Goal: Task Accomplishment & Management: Manage account settings

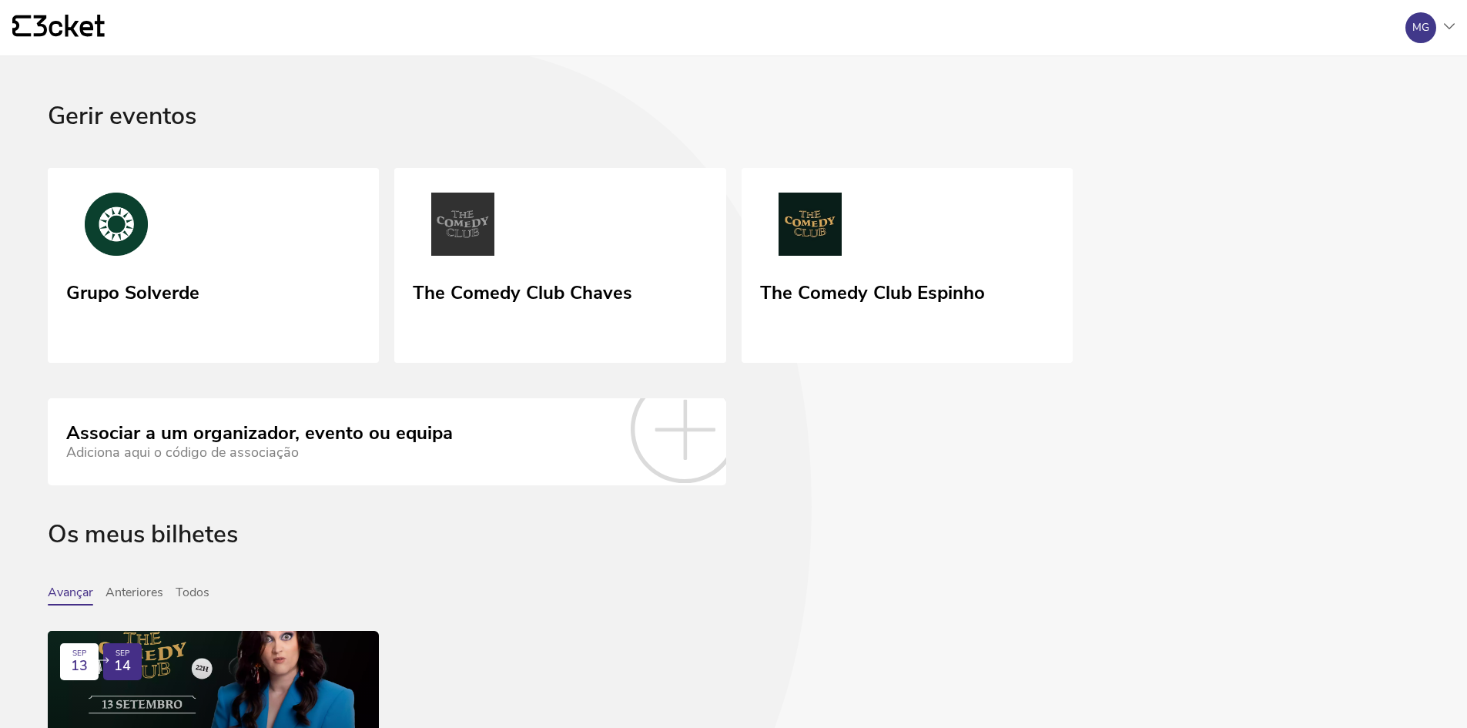
click at [70, 19] on icon "{' '}" at bounding box center [58, 26] width 92 height 23
click at [1435, 29] on div "MG" at bounding box center [1420, 27] width 31 height 31
click at [1368, 114] on div "Gerir eventos" at bounding box center [1380, 111] width 138 height 37
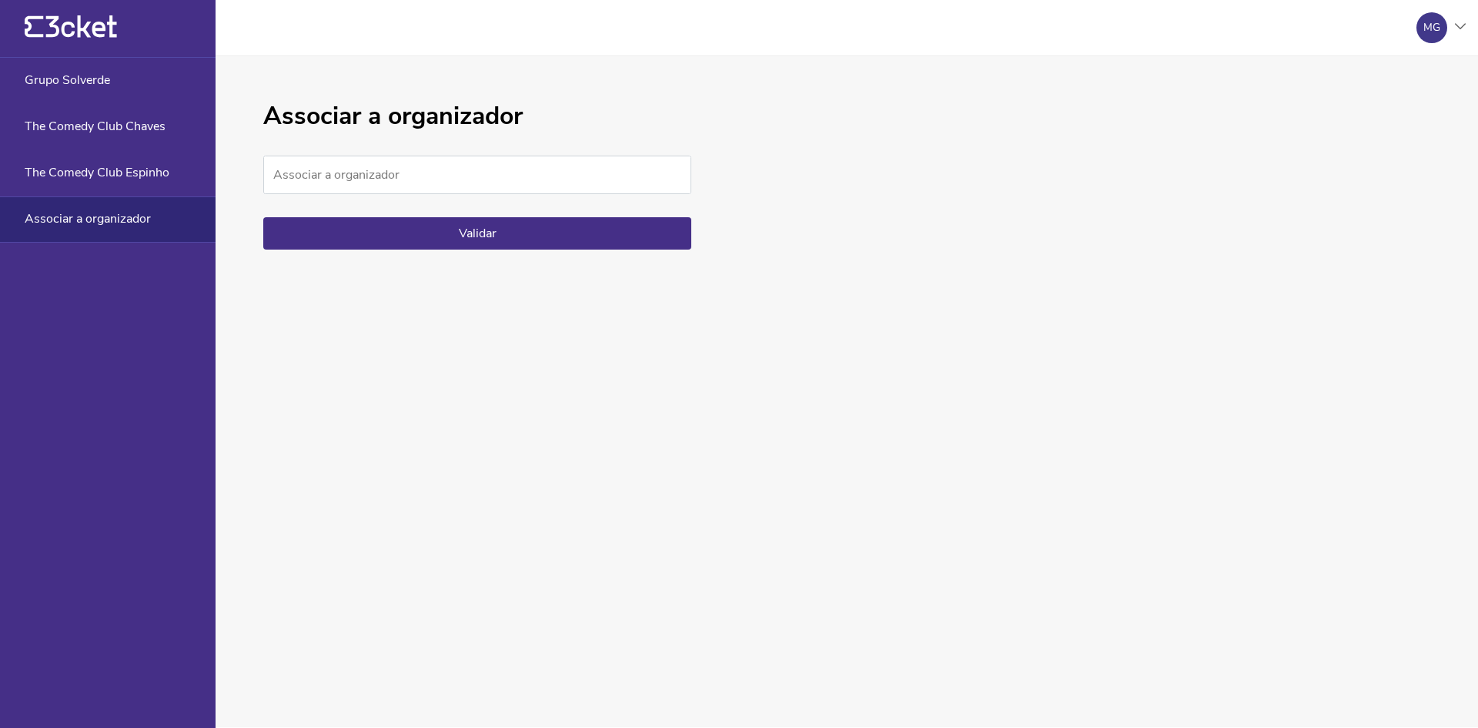
click at [65, 33] on icon "{' '}" at bounding box center [71, 26] width 92 height 23
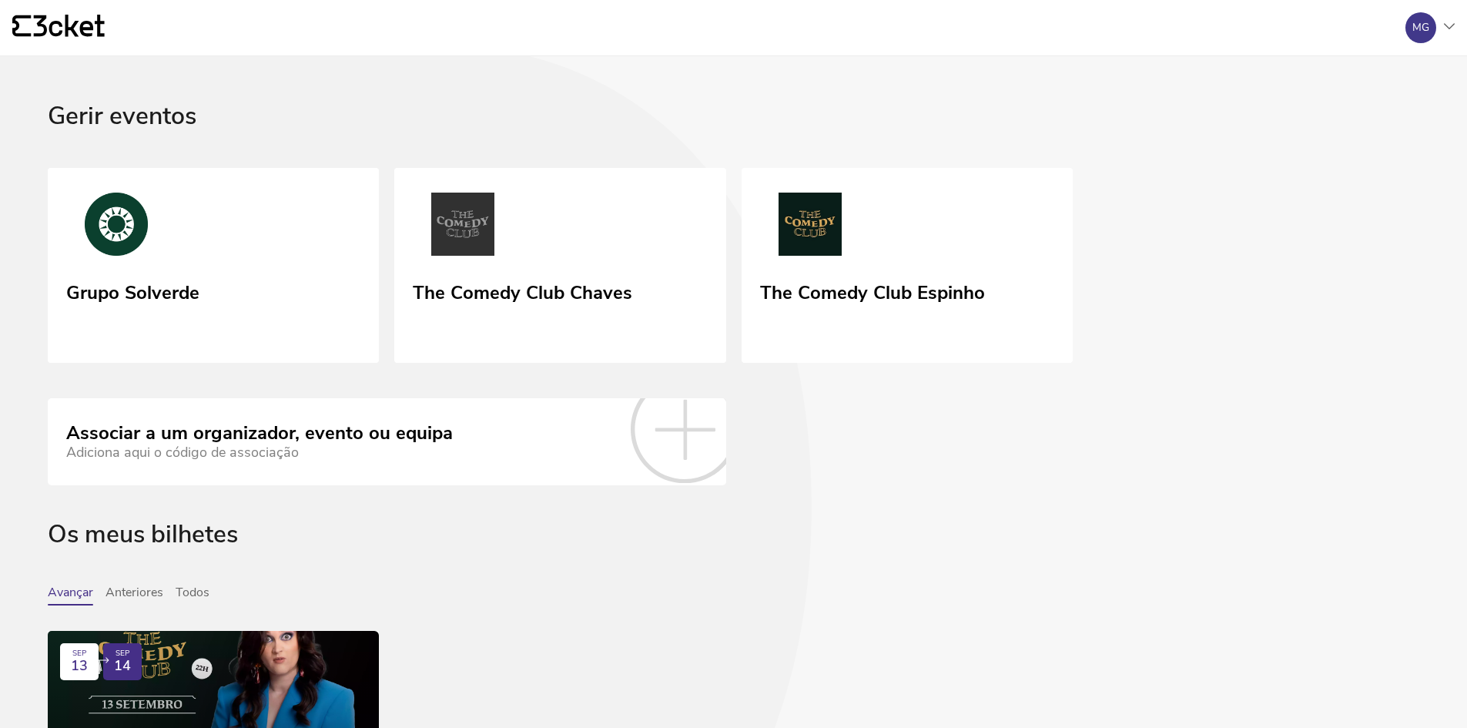
click at [51, 27] on icon at bounding box center [69, 26] width 71 height 22
click at [1448, 22] on div "MG" at bounding box center [1424, 27] width 62 height 31
click at [1366, 69] on div "A minha conta" at bounding box center [1380, 74] width 138 height 37
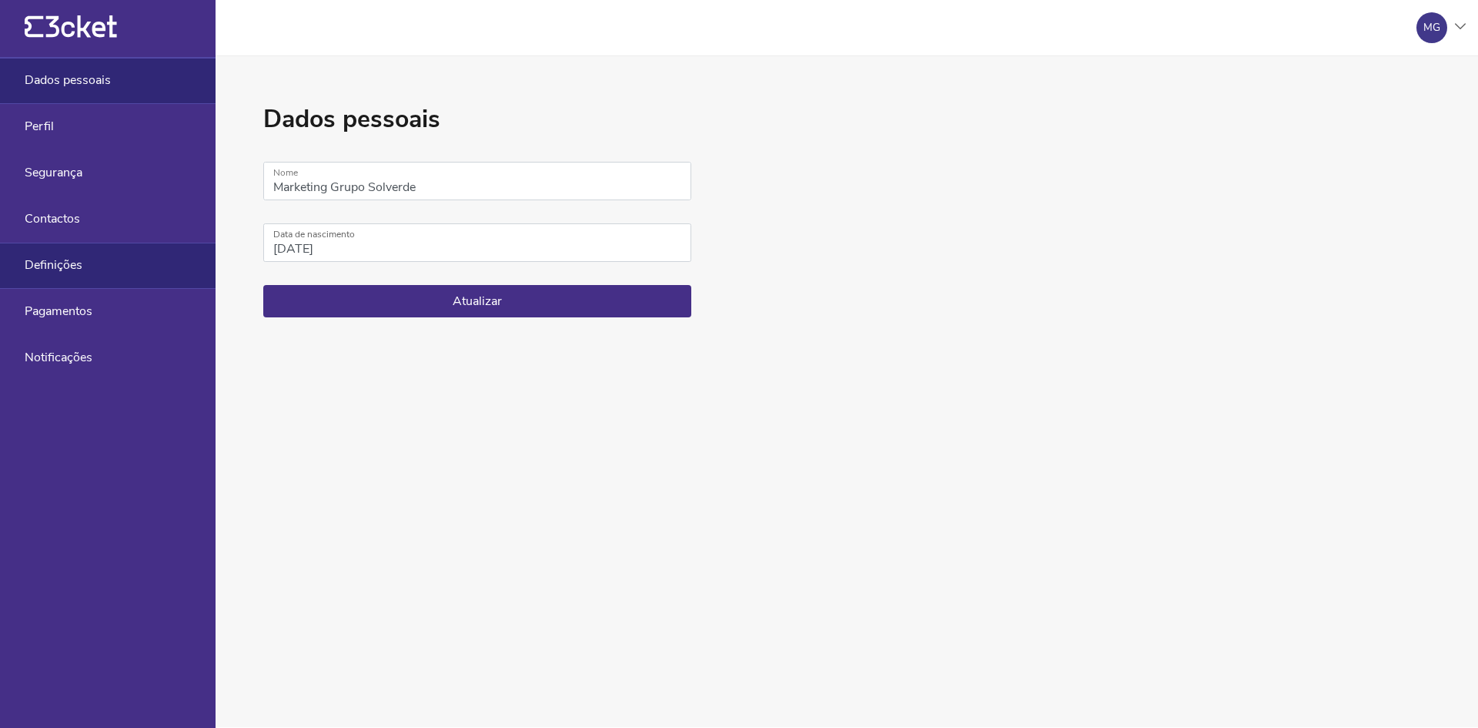
click at [84, 262] on div "Definições" at bounding box center [108, 266] width 216 height 46
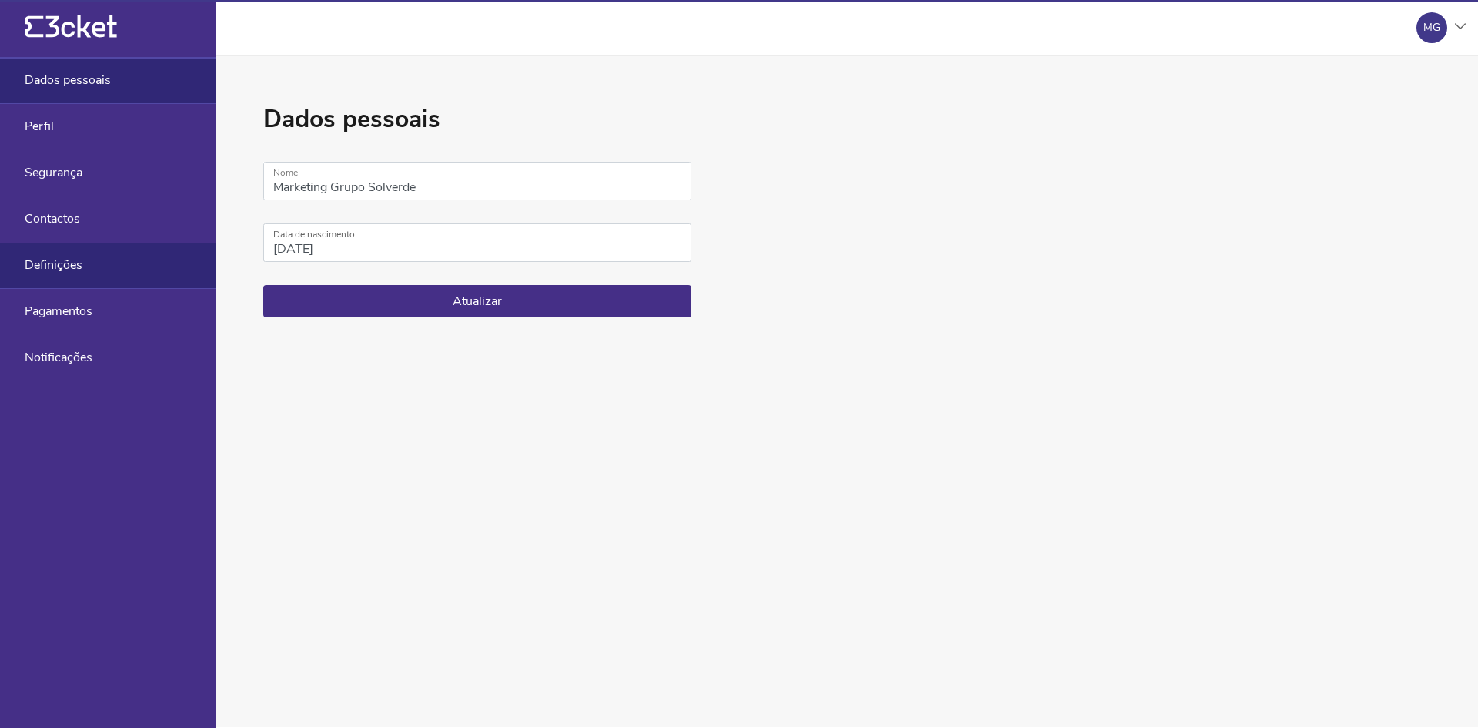
select select "pt_PT"
select select "Europe/[GEOGRAPHIC_DATA]"
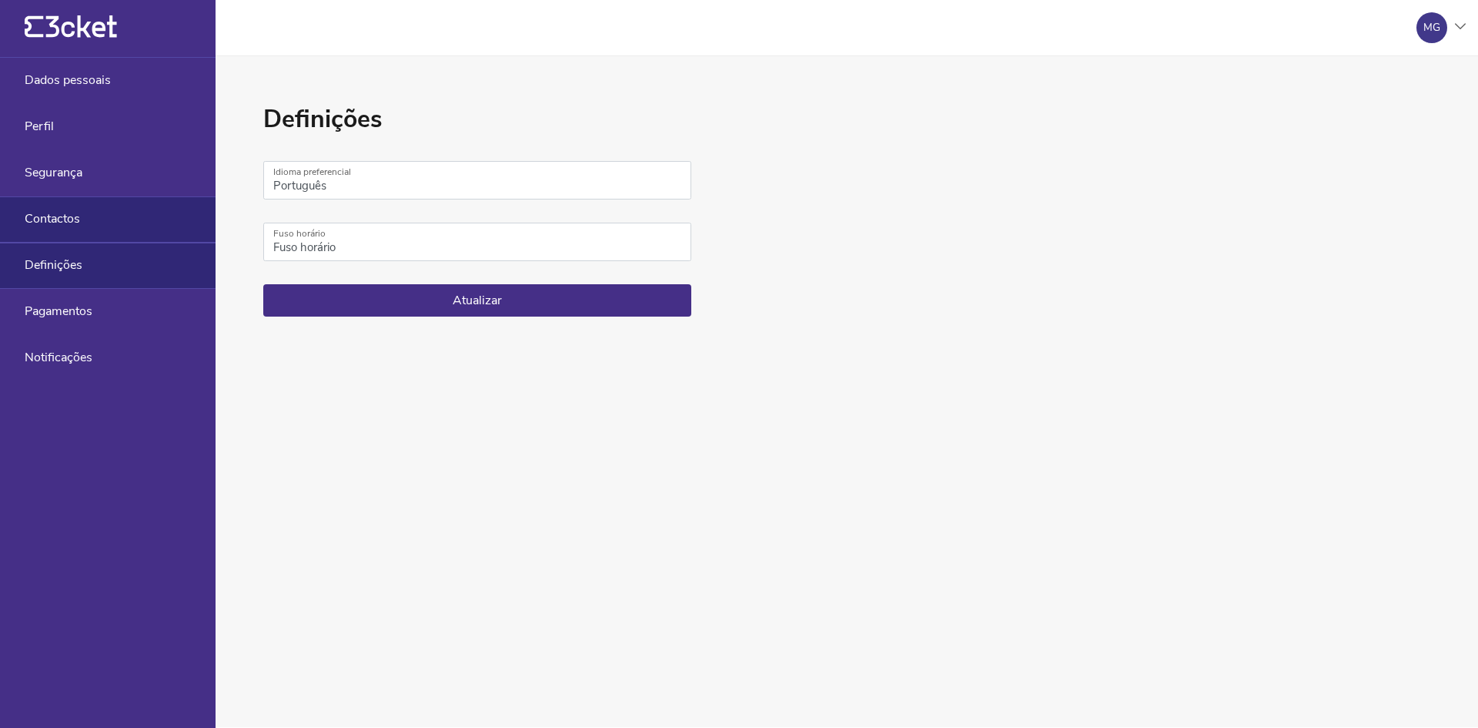
click at [85, 219] on div "Contactos" at bounding box center [108, 219] width 216 height 46
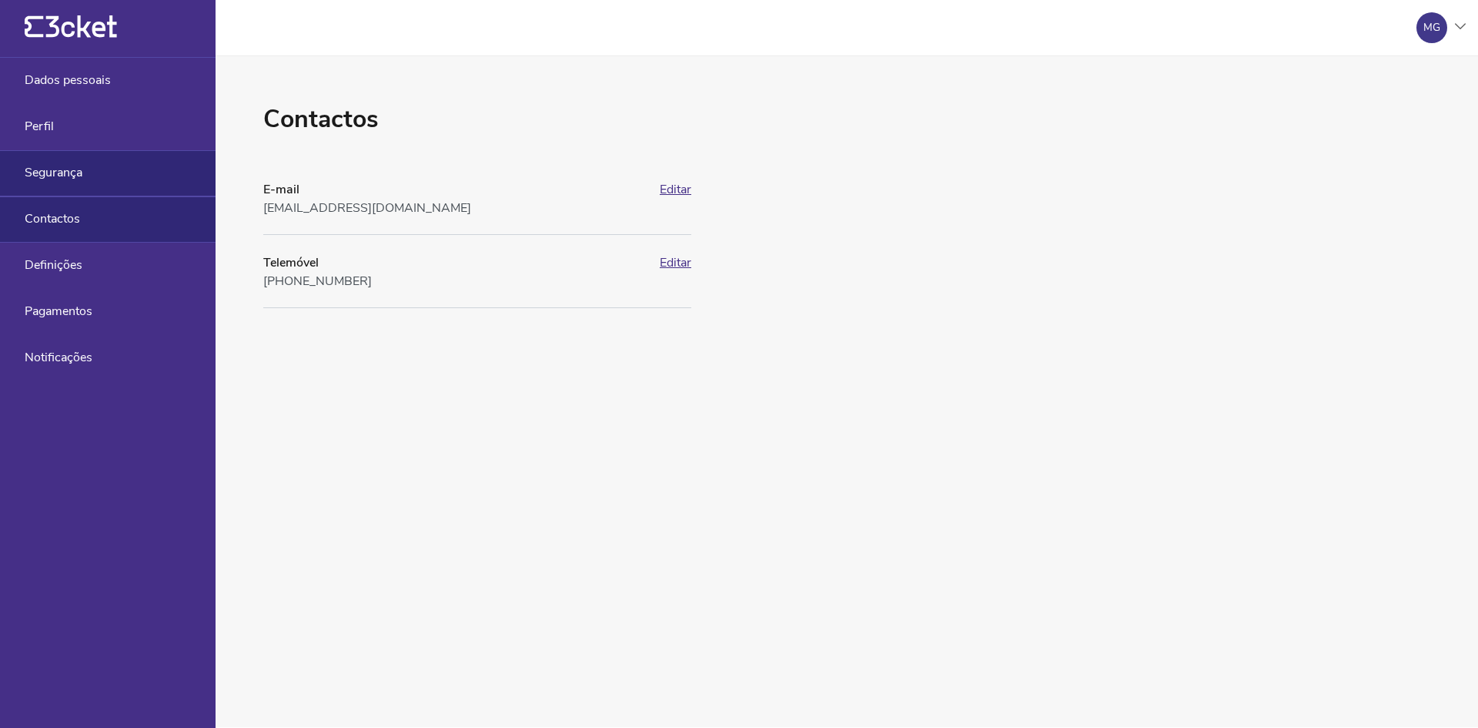
click at [85, 170] on div "Segurança" at bounding box center [108, 173] width 216 height 46
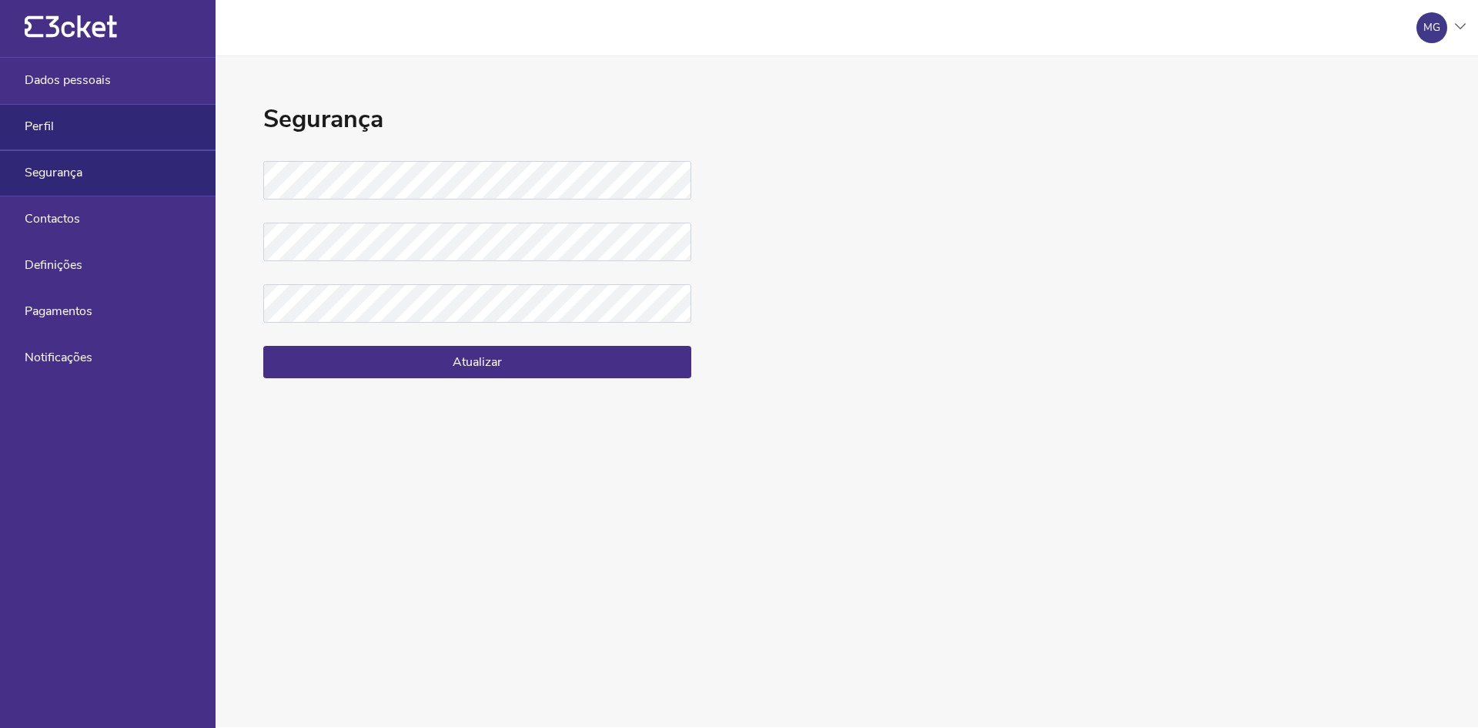
click at [72, 118] on div "Perfil" at bounding box center [108, 127] width 216 height 46
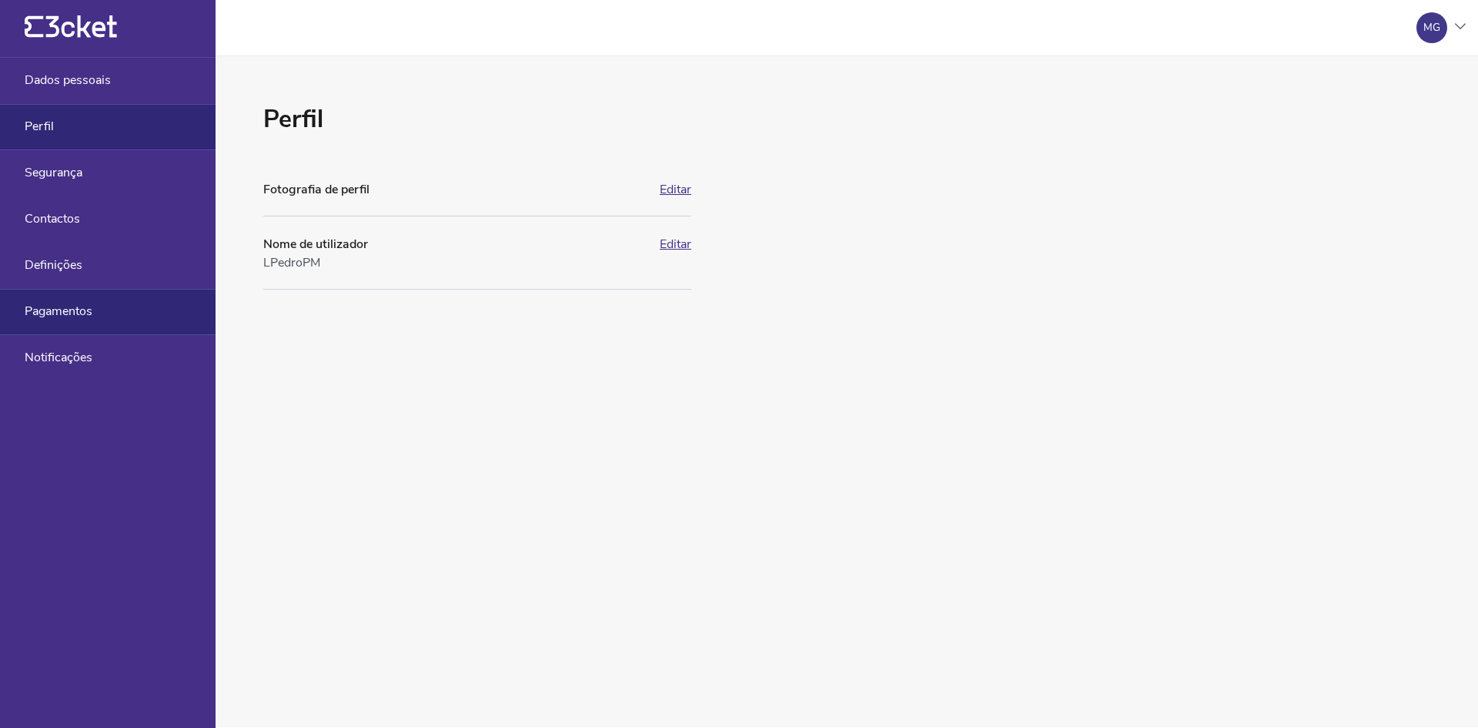
click at [45, 311] on span "Pagamentos" at bounding box center [59, 311] width 68 height 14
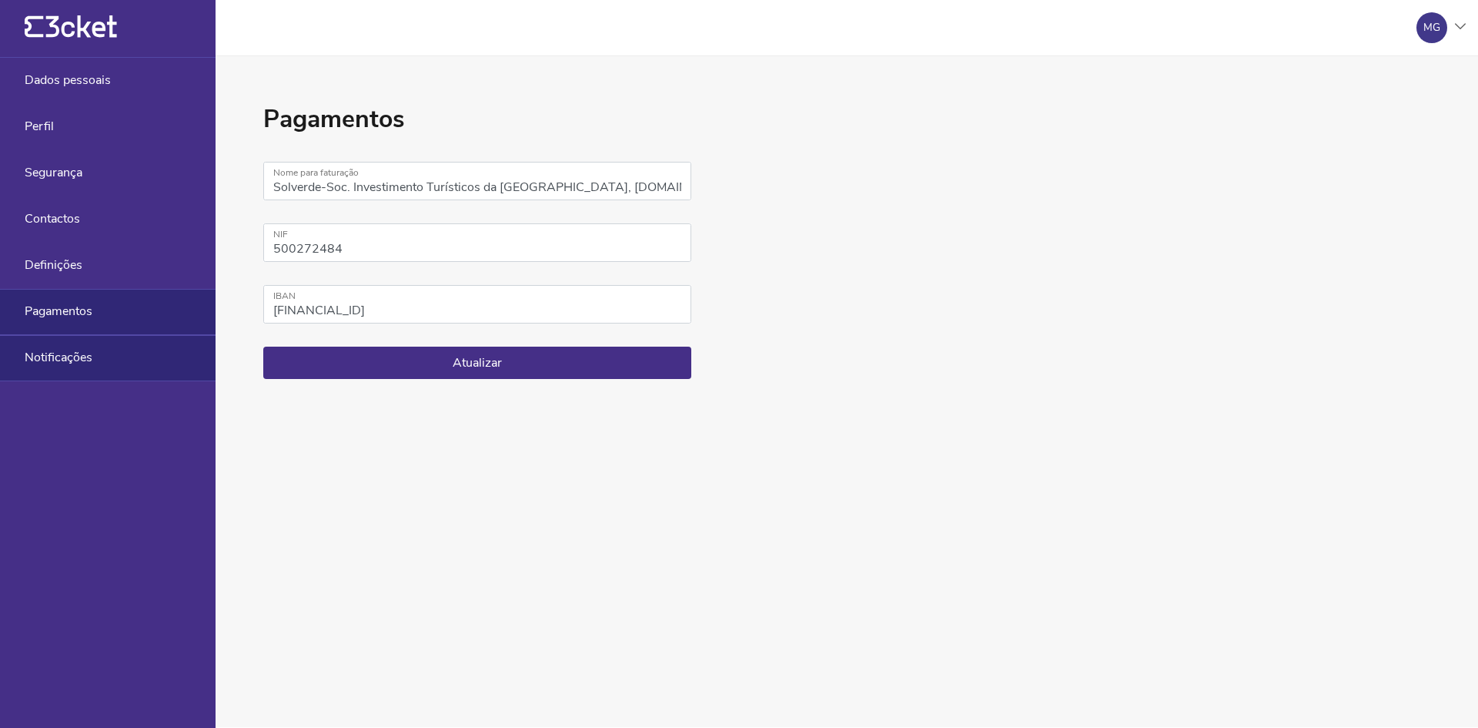
click at [43, 360] on span "Notificações" at bounding box center [59, 357] width 68 height 14
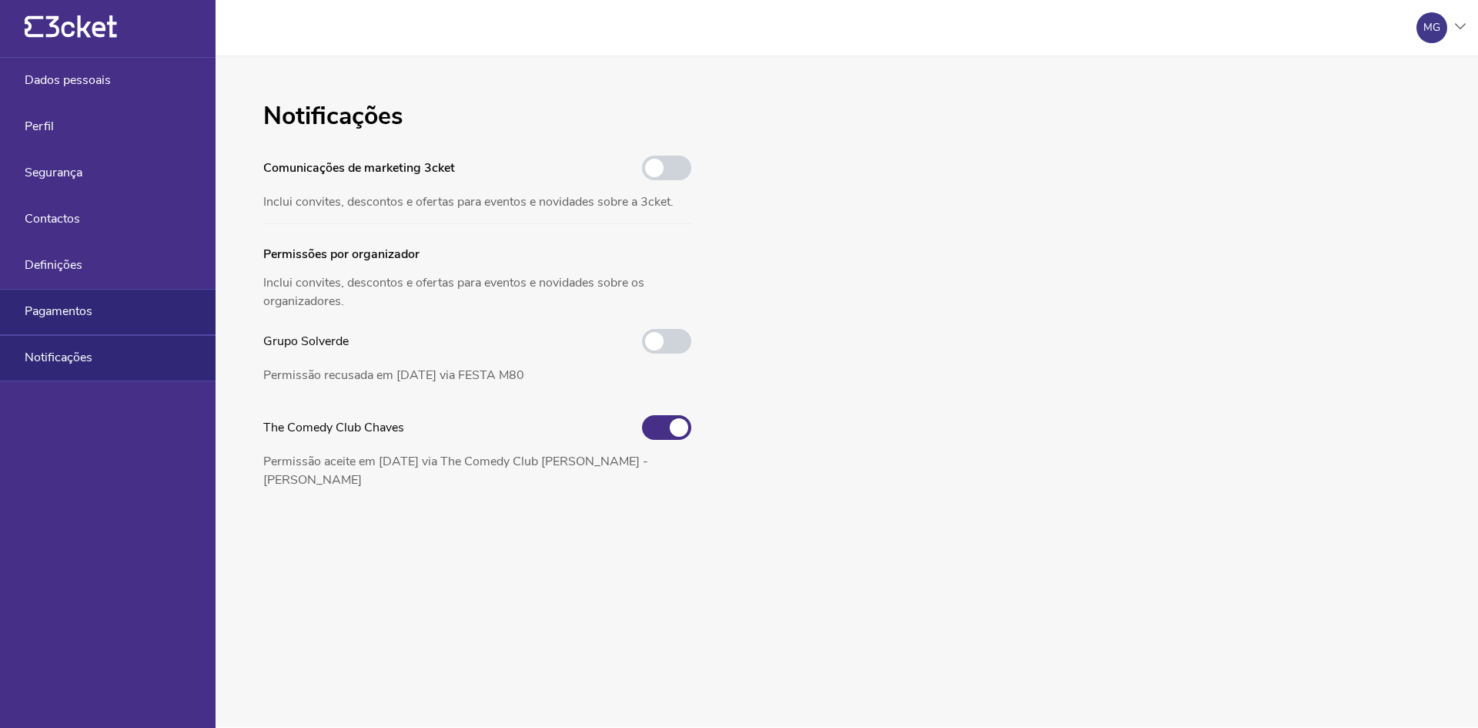
click at [54, 309] on span "Pagamentos" at bounding box center [59, 311] width 68 height 14
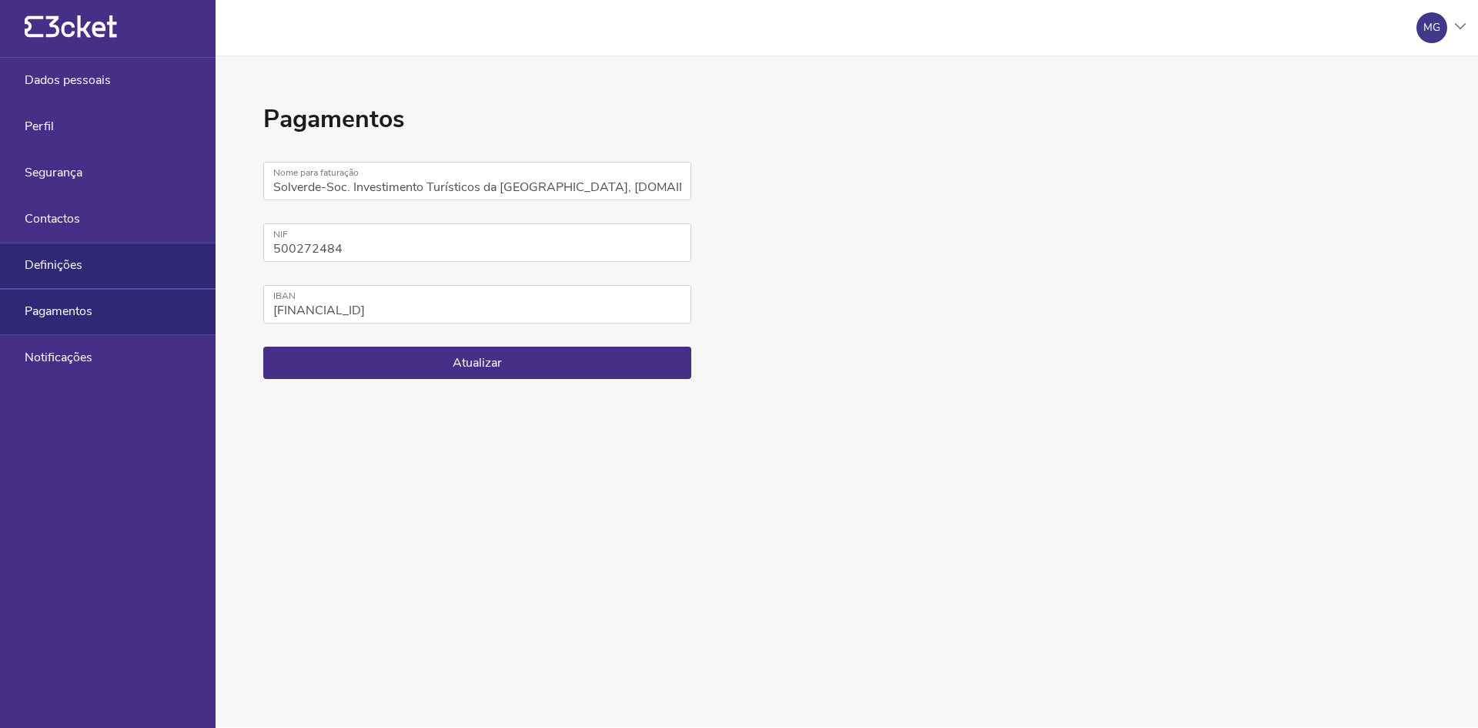
click at [47, 253] on div "Definições" at bounding box center [108, 266] width 216 height 46
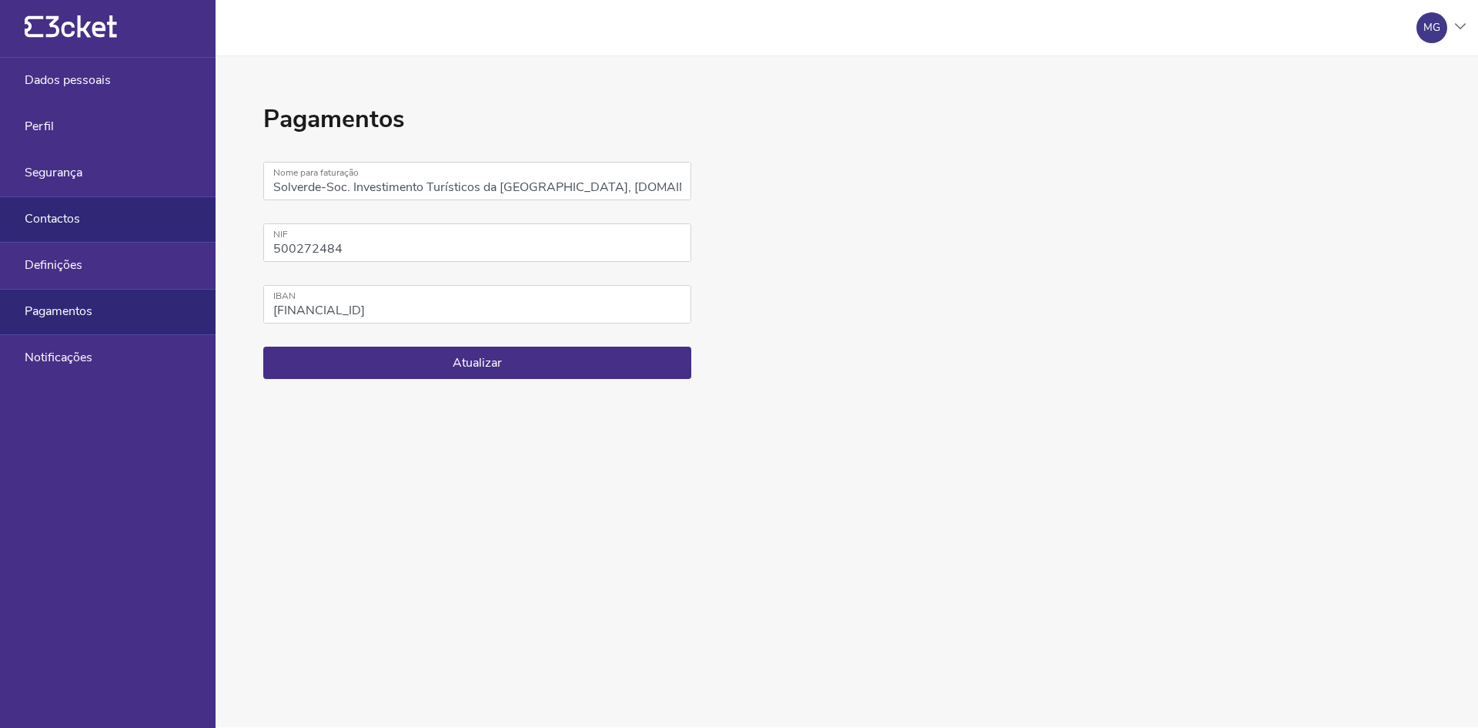
select select "pt_PT"
select select "Europe/[GEOGRAPHIC_DATA]"
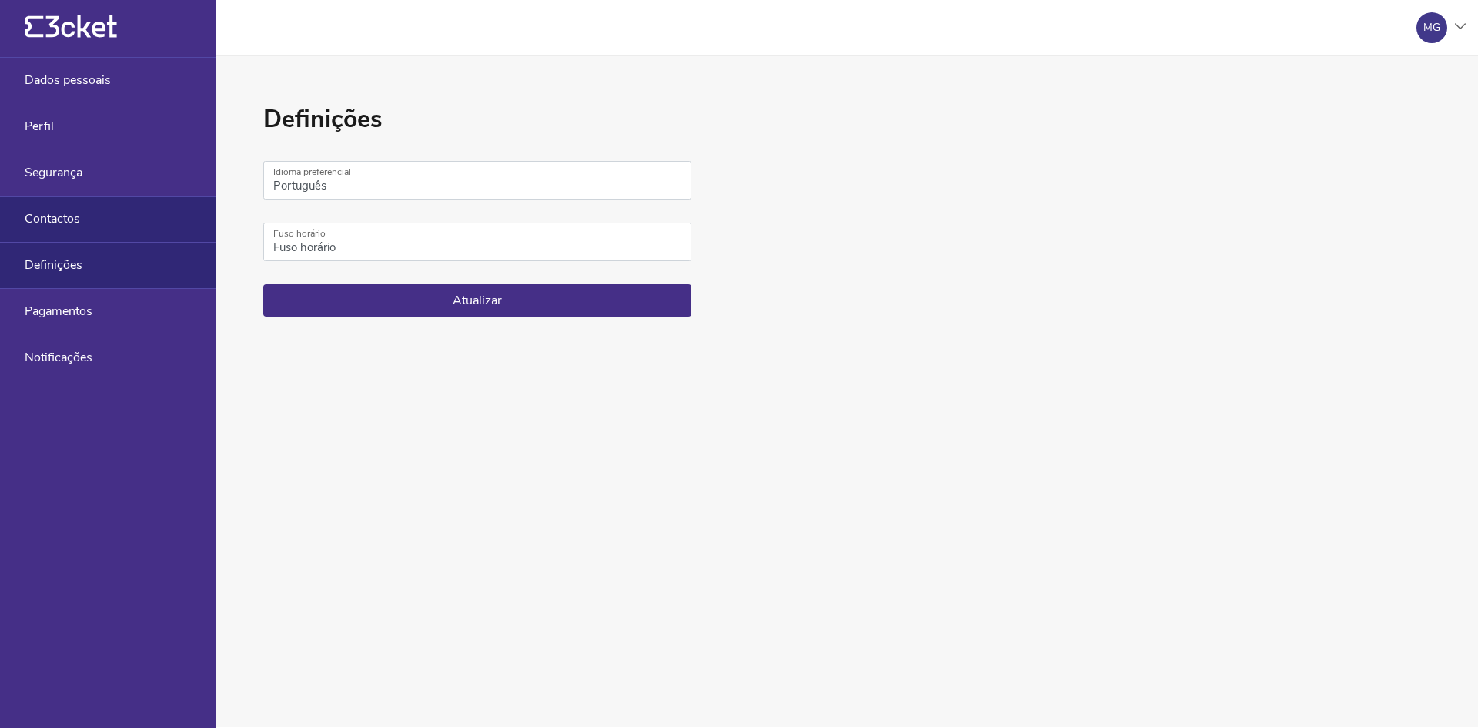
click at [59, 208] on div "Contactos" at bounding box center [108, 219] width 216 height 46
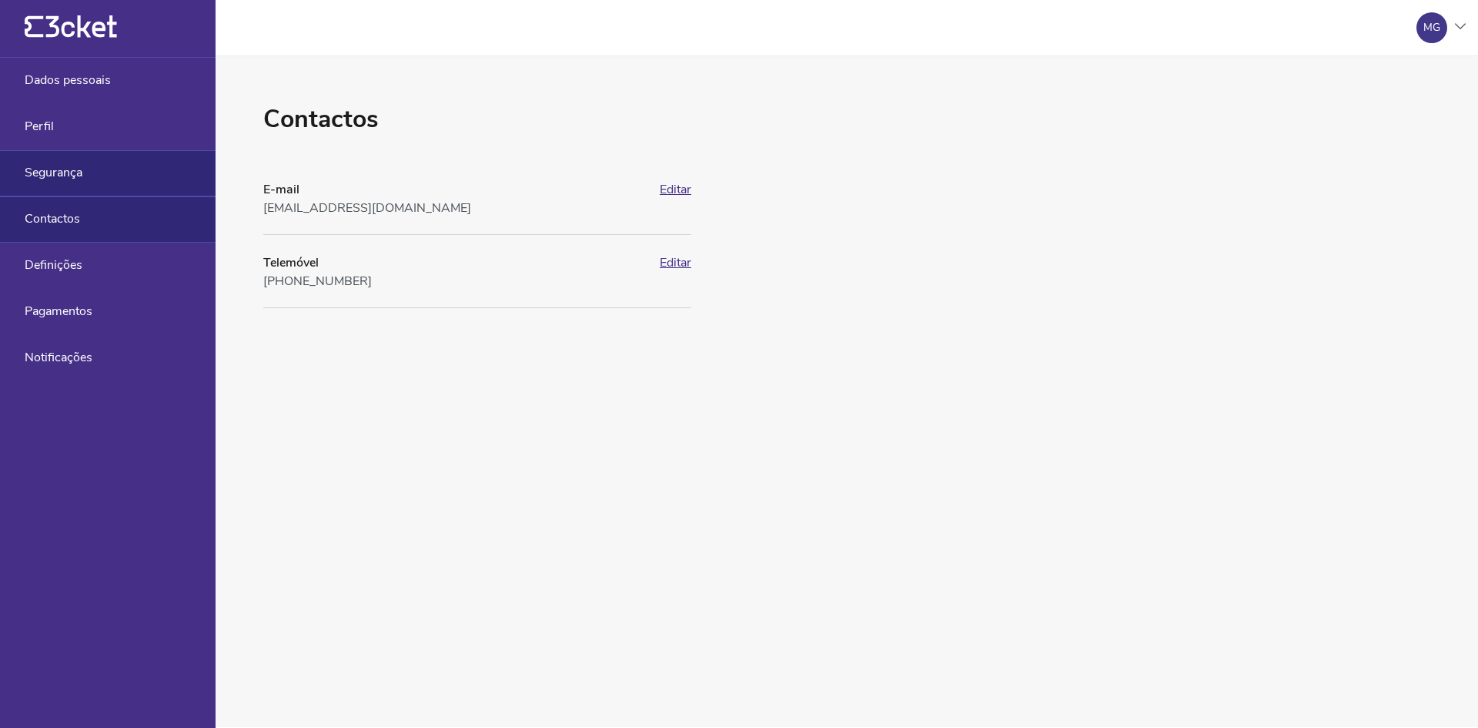
click at [66, 169] on span "Segurança" at bounding box center [54, 173] width 58 height 14
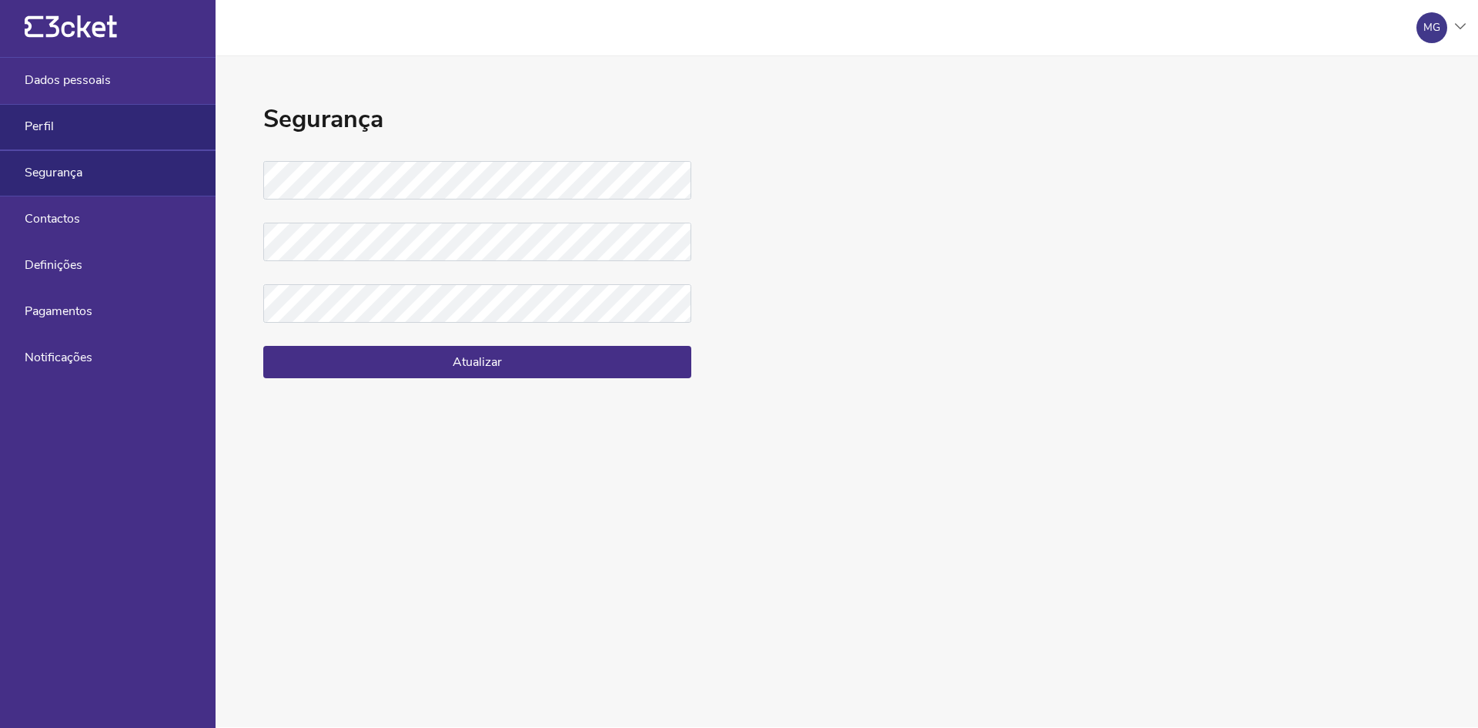
click at [74, 136] on div "Perfil" at bounding box center [108, 127] width 216 height 46
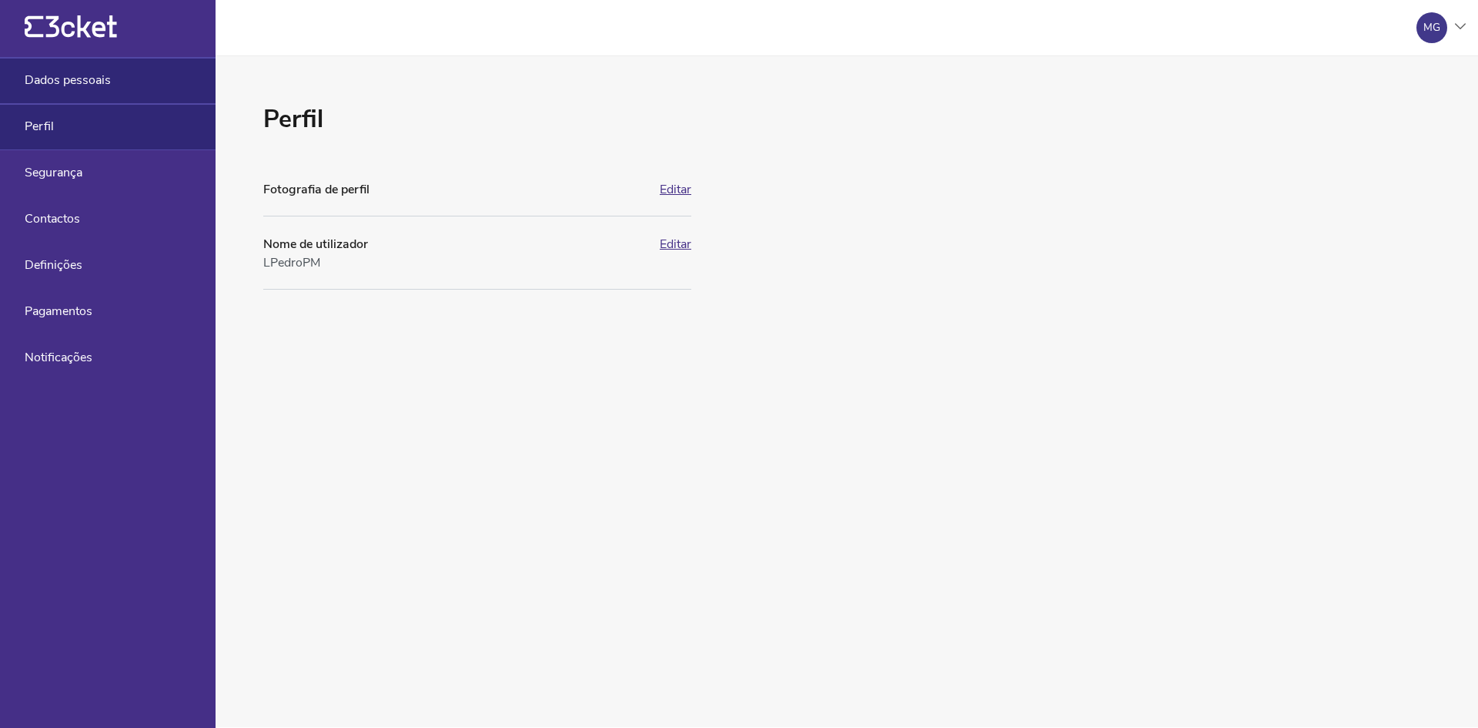
click at [92, 79] on span "Dados pessoais" at bounding box center [68, 80] width 86 height 14
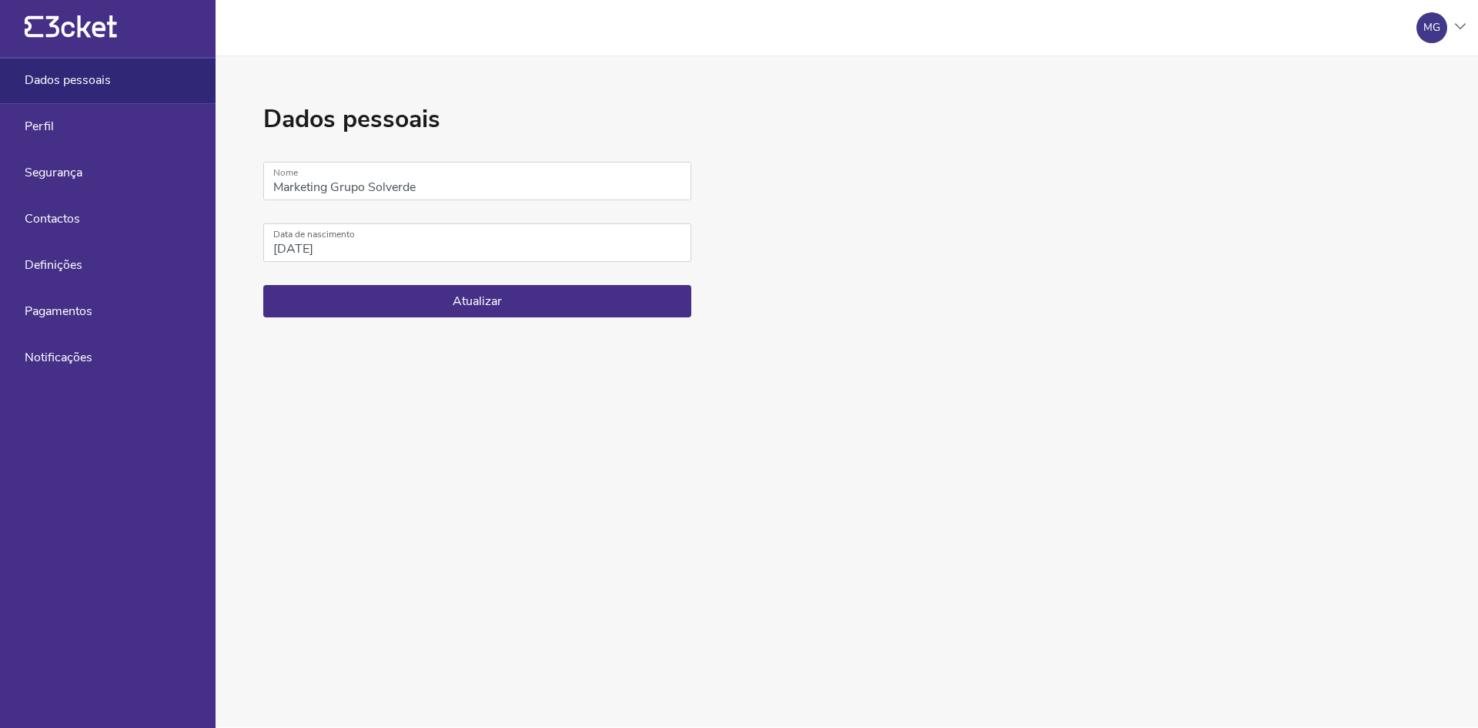
click at [89, 25] on icon "{' '}" at bounding box center [71, 26] width 92 height 23
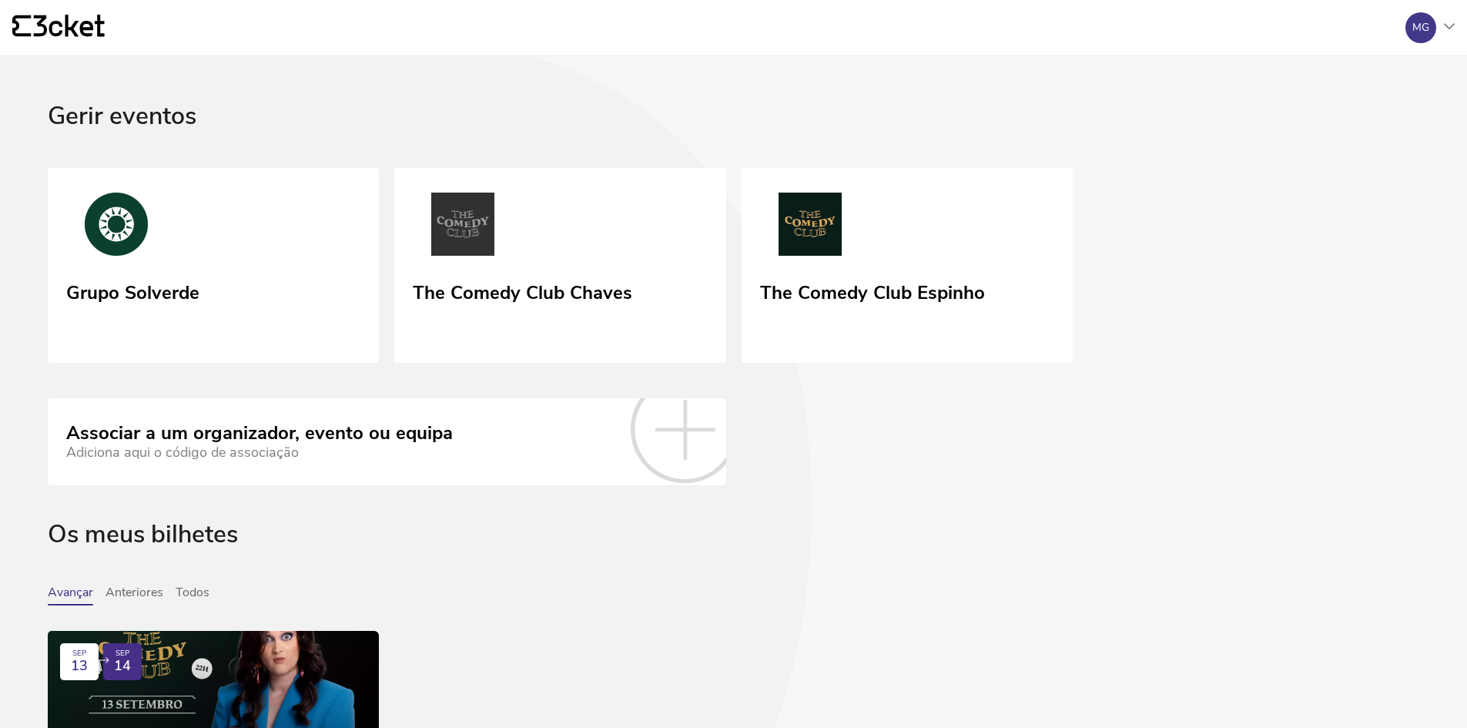
click at [87, 113] on div "Gerir eventos" at bounding box center [733, 134] width 1371 height 65
click at [1444, 22] on div "MG" at bounding box center [1424, 27] width 62 height 31
click at [1364, 72] on div "A minha conta" at bounding box center [1380, 74] width 138 height 37
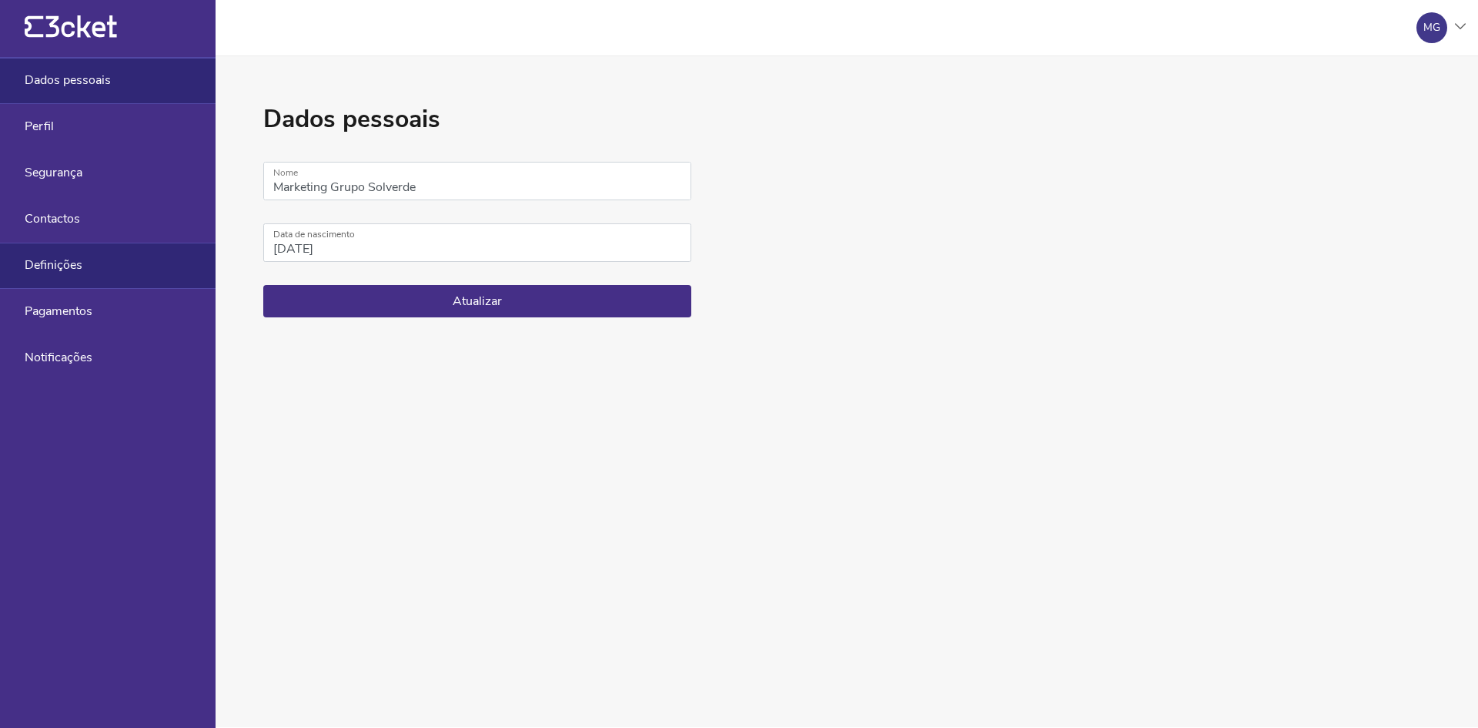
click at [55, 263] on span "Definições" at bounding box center [54, 265] width 58 height 14
select select "pt_PT"
select select "Europe/[GEOGRAPHIC_DATA]"
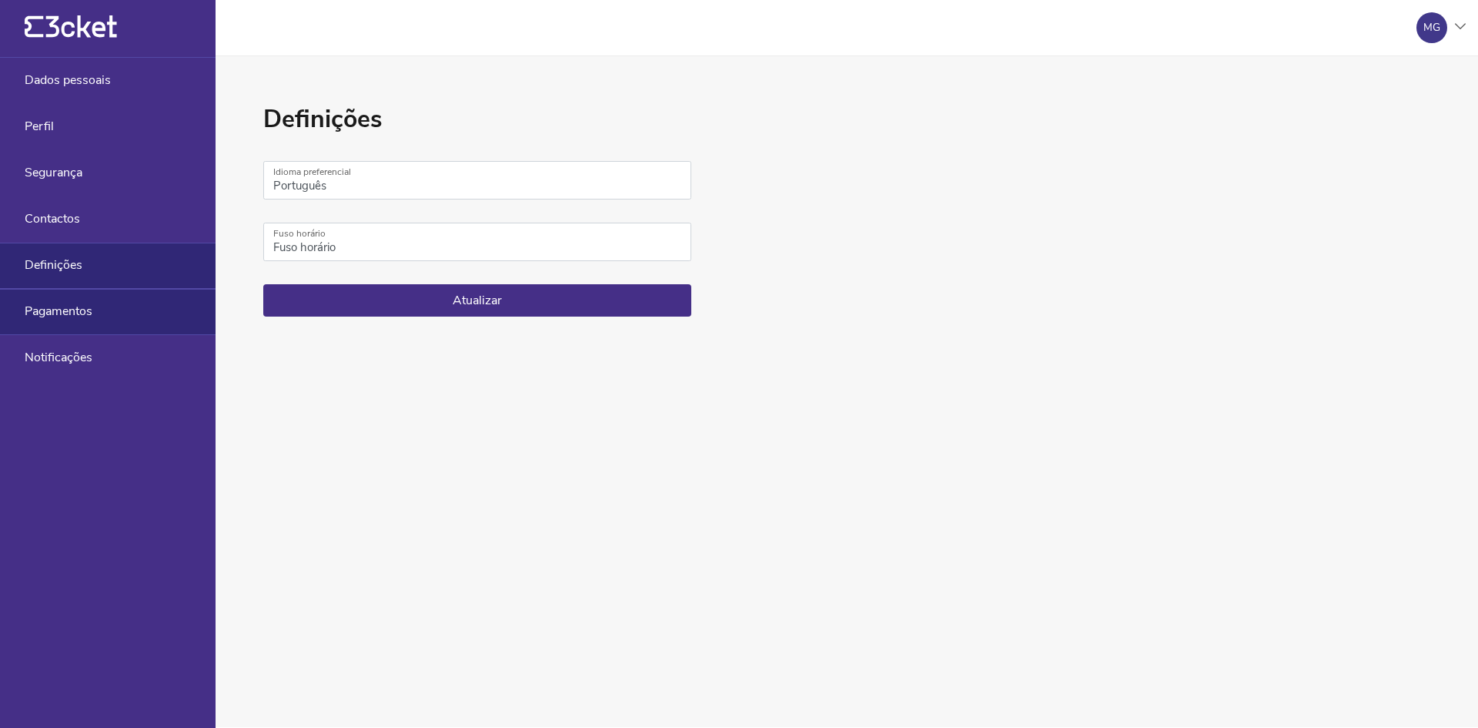
click at [62, 311] on span "Pagamentos" at bounding box center [59, 311] width 68 height 14
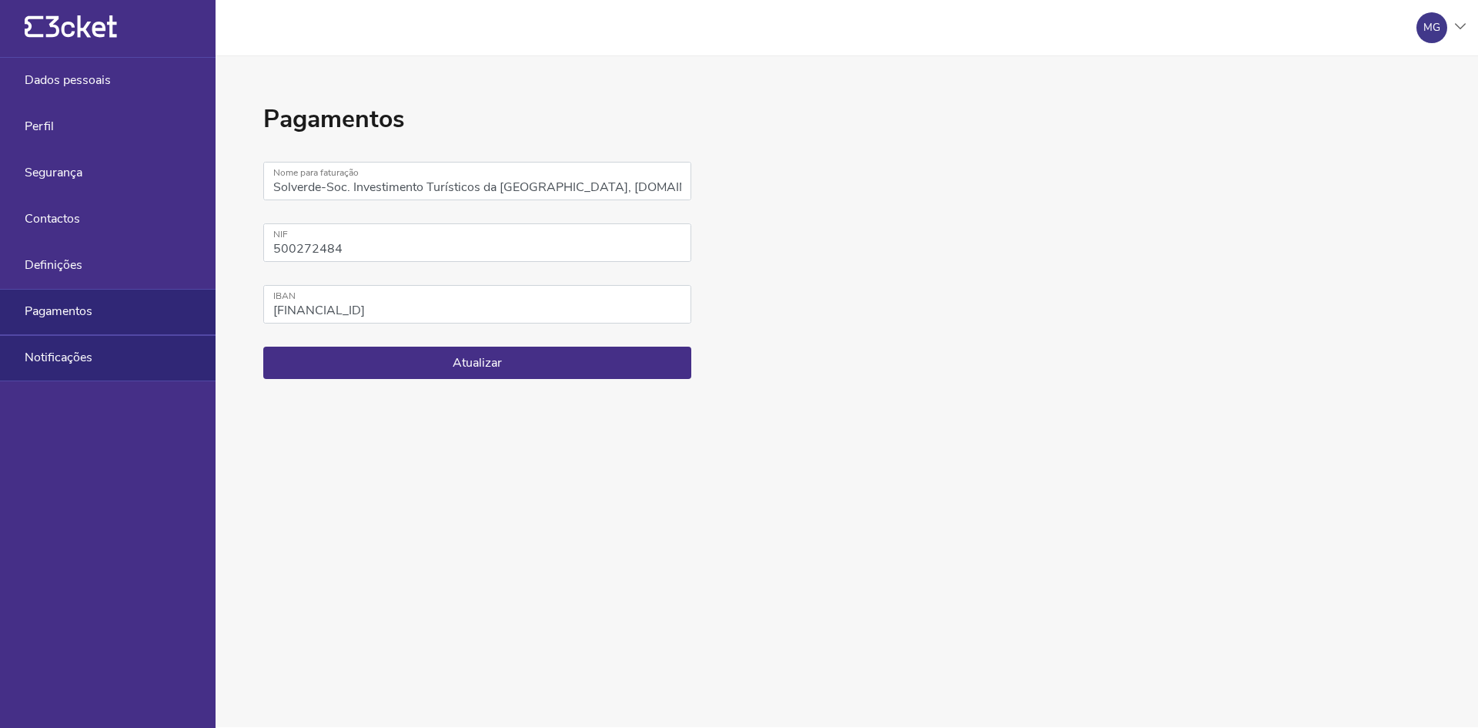
click at [85, 357] on span "Notificações" at bounding box center [59, 357] width 68 height 14
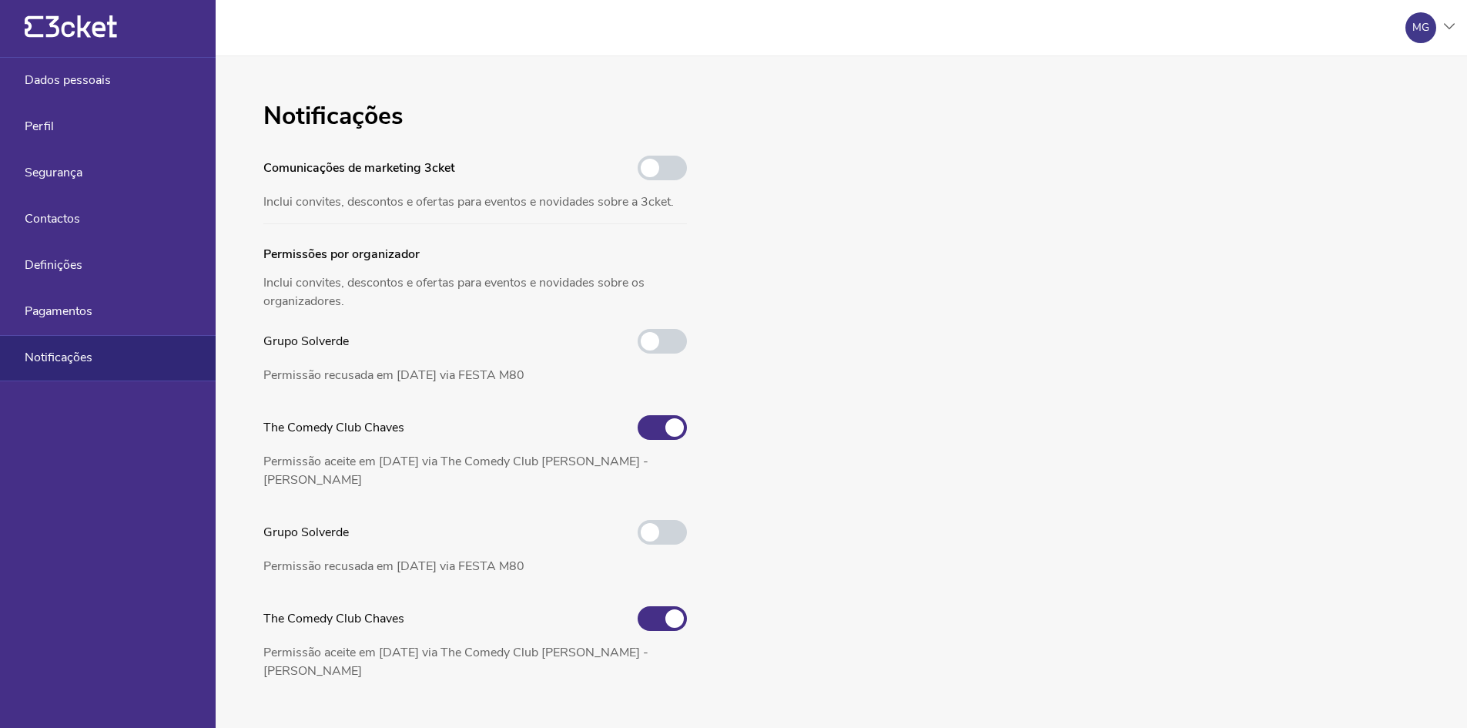
scroll to position [11, 0]
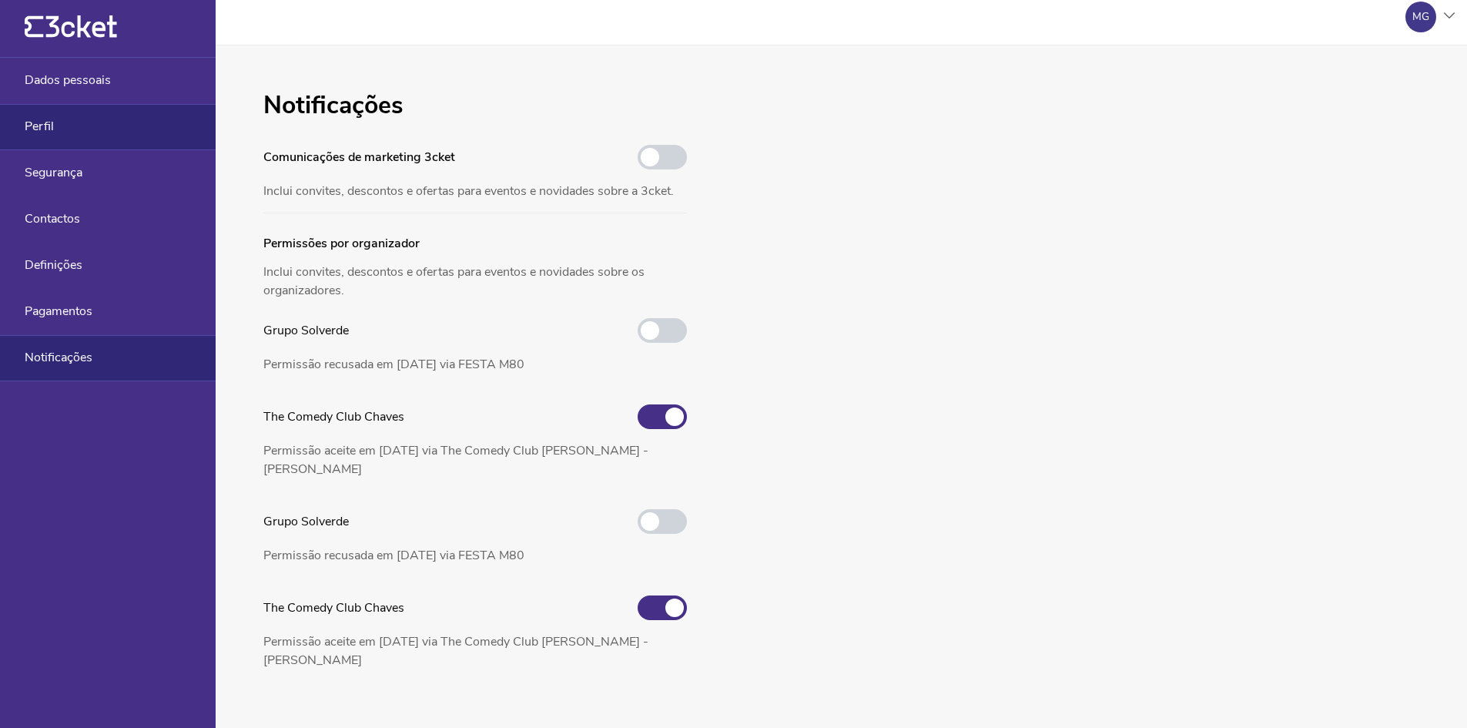
click at [61, 112] on div "Perfil" at bounding box center [108, 127] width 216 height 46
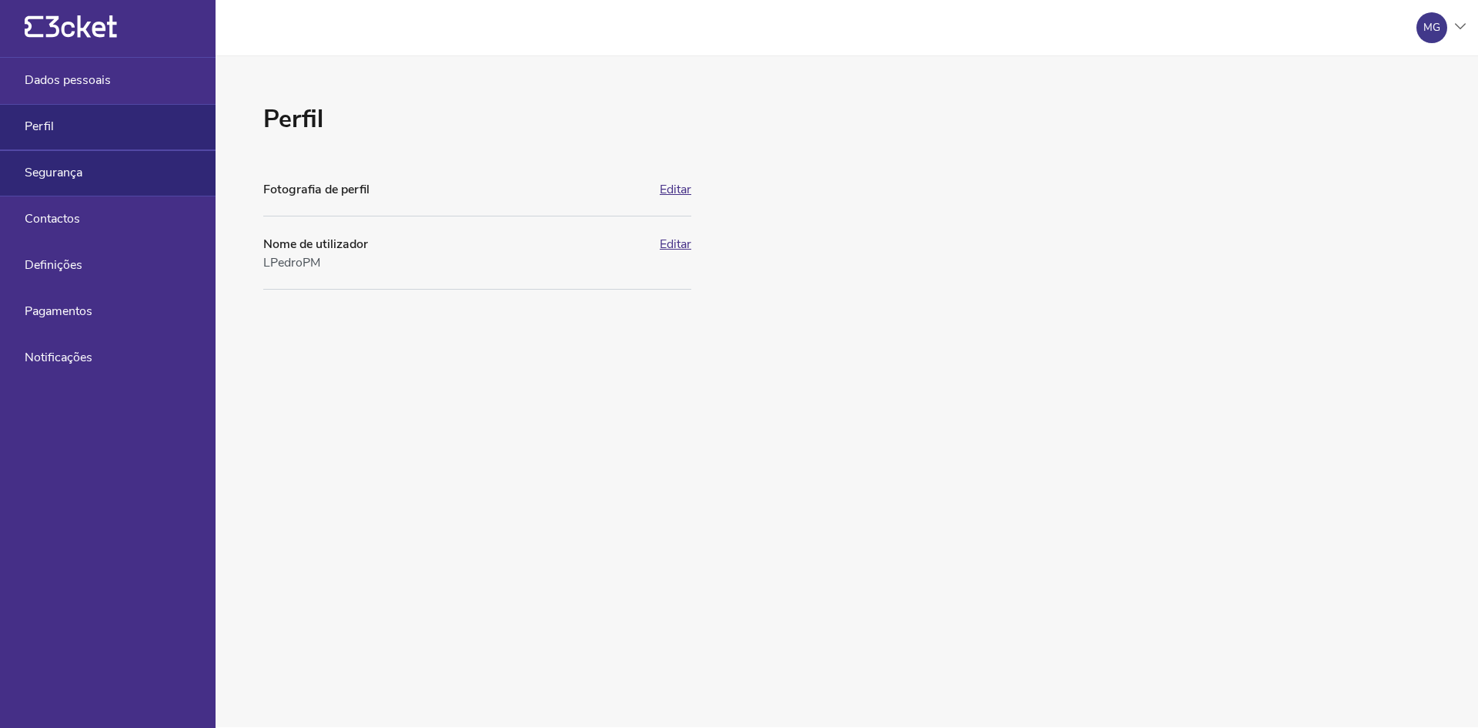
click at [52, 166] on span "Segurança" at bounding box center [54, 173] width 58 height 14
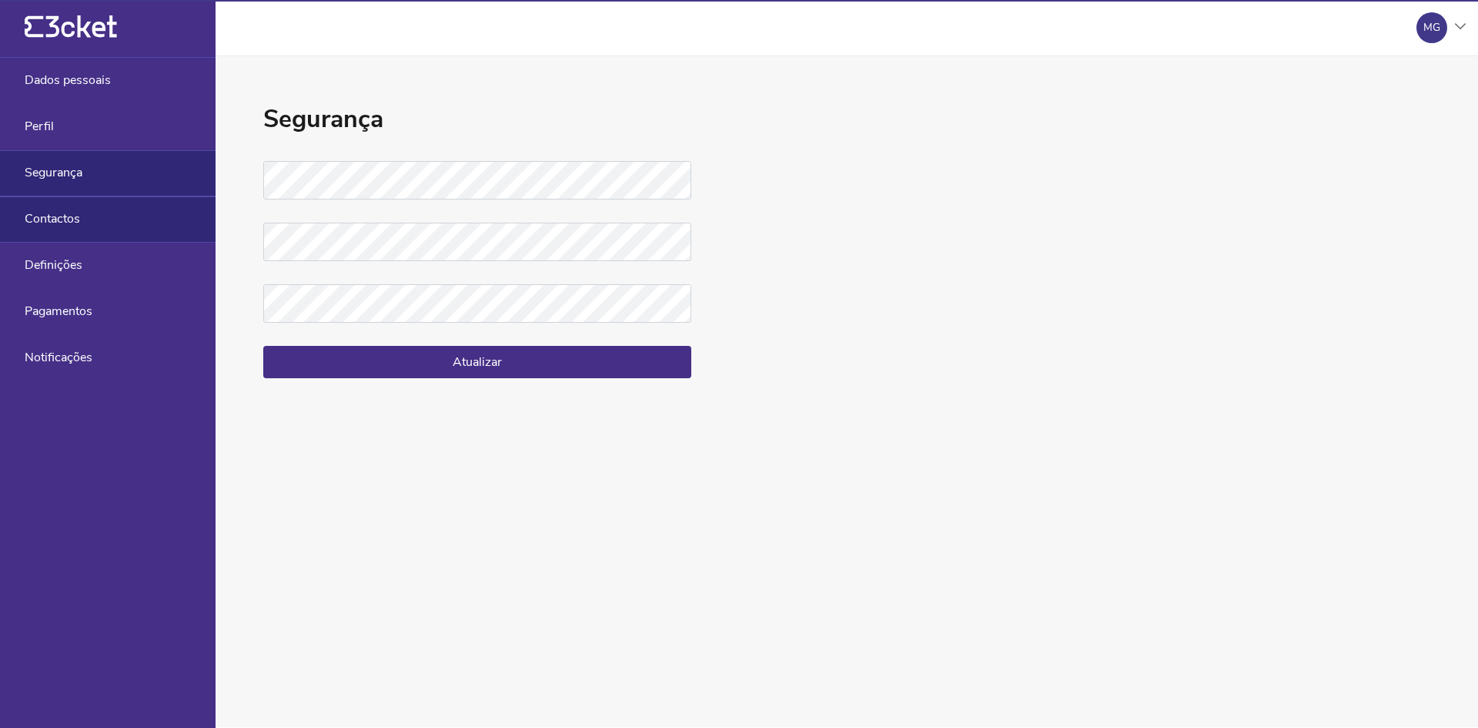
click at [57, 219] on span "Contactos" at bounding box center [52, 219] width 55 height 14
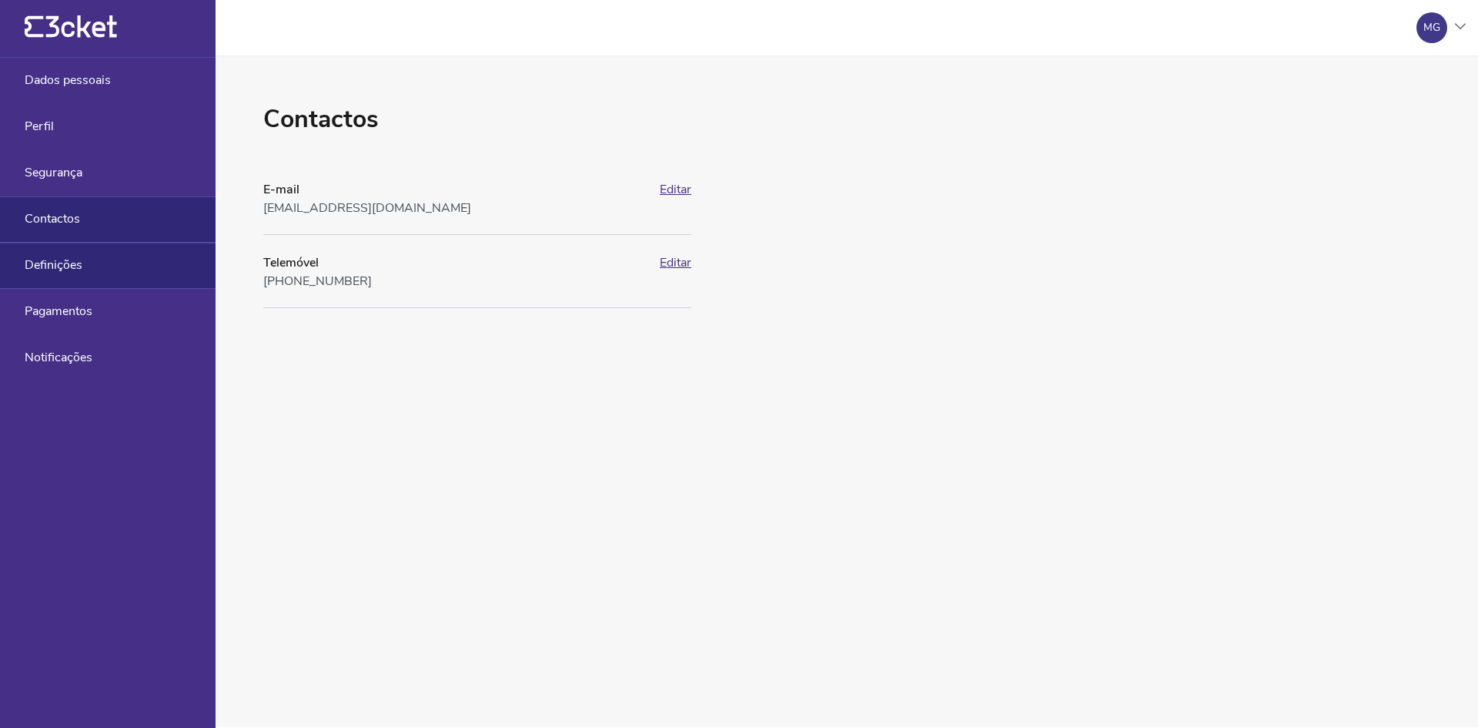
click at [58, 263] on span "Definições" at bounding box center [54, 265] width 58 height 14
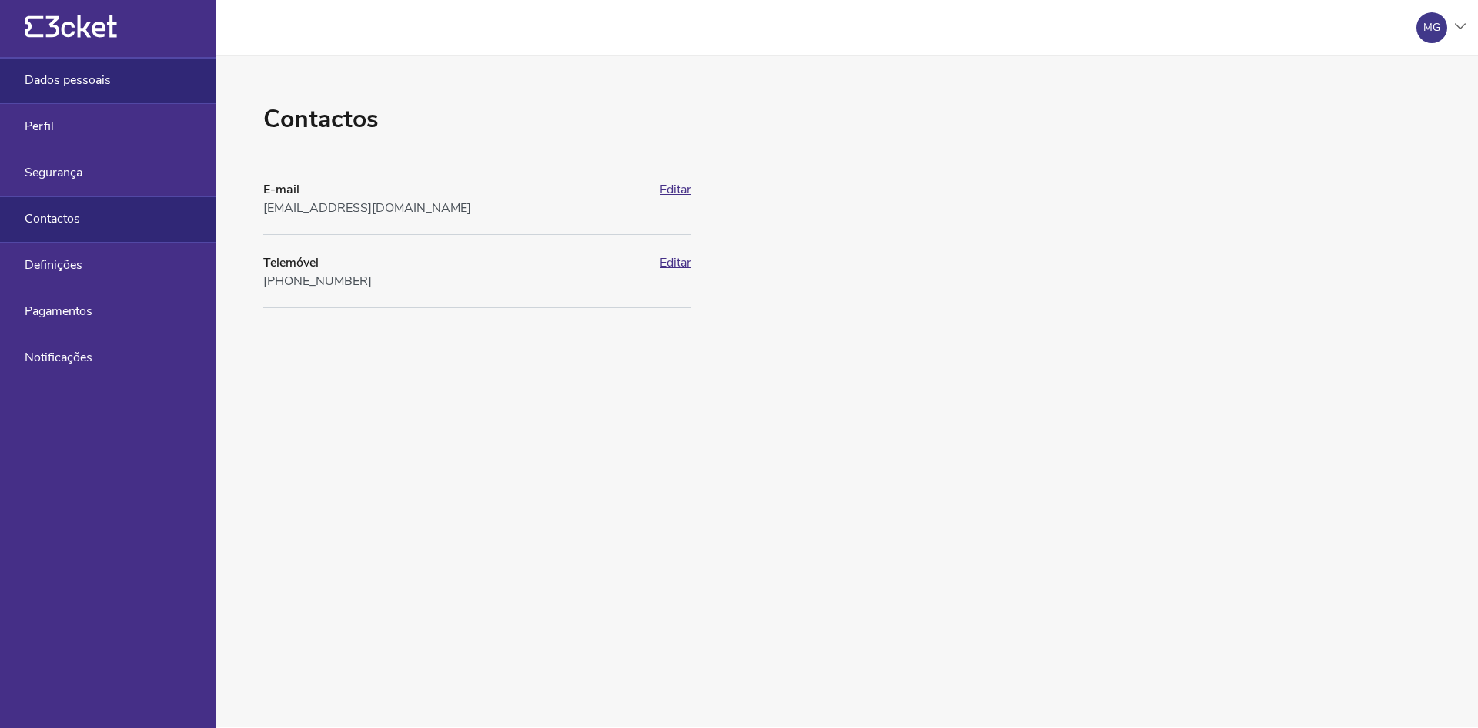
select select "pt_PT"
select select "Europe/[GEOGRAPHIC_DATA]"
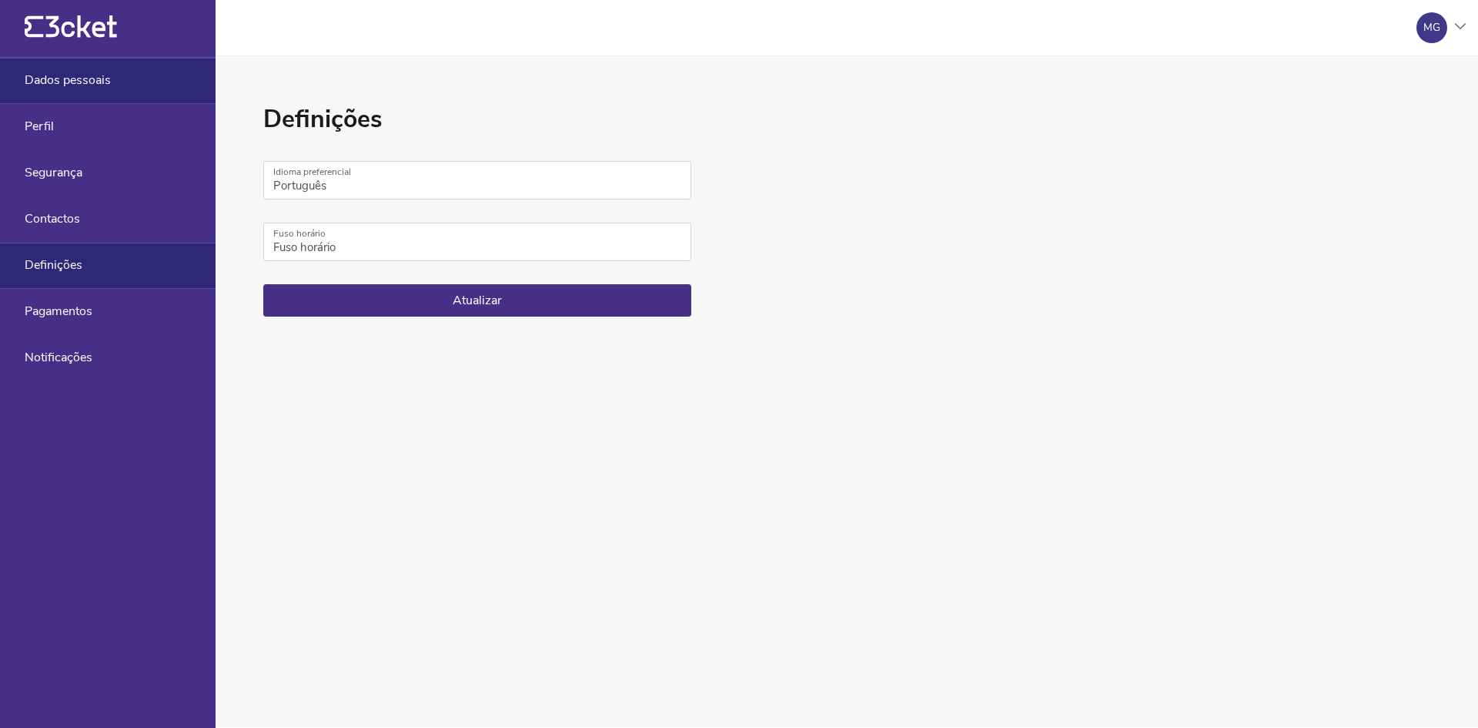
click at [103, 69] on div "Dados pessoais" at bounding box center [108, 81] width 216 height 46
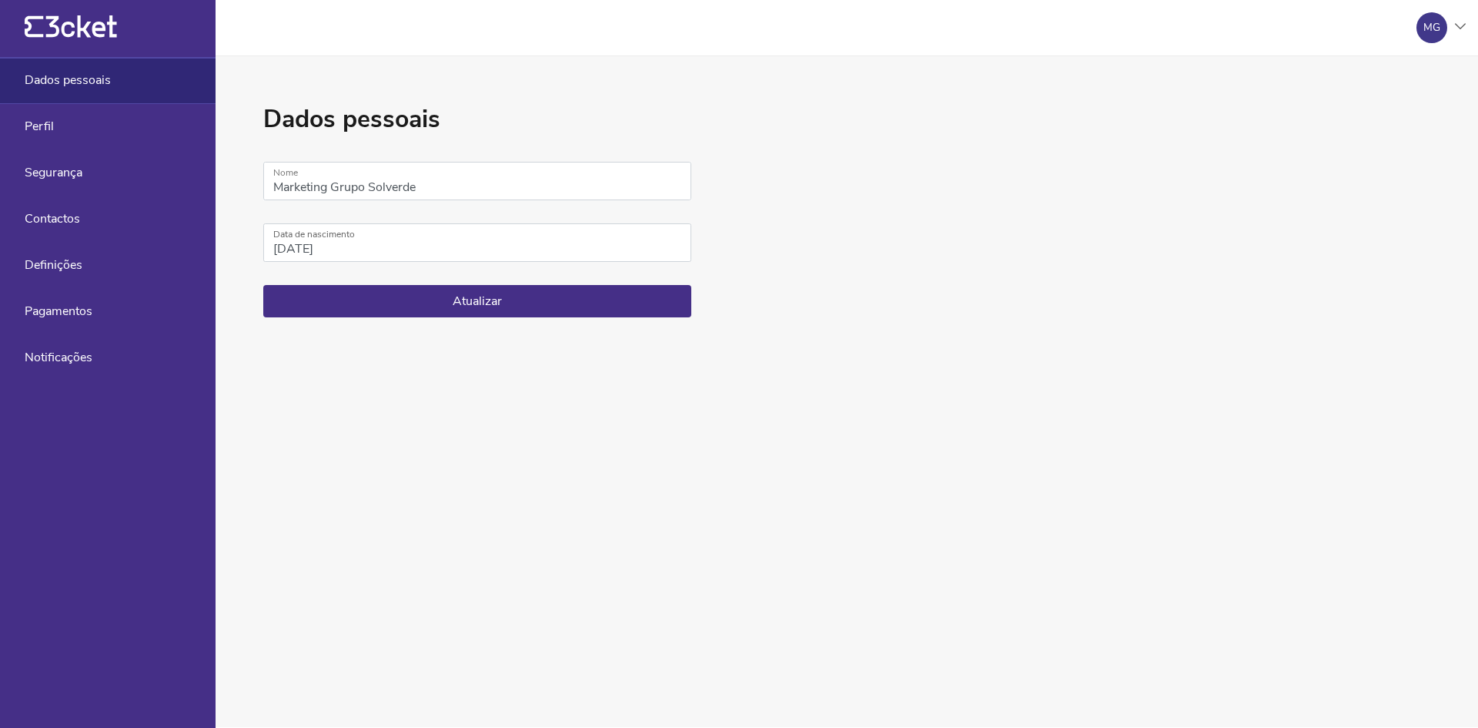
click at [1438, 22] on div "MG" at bounding box center [1432, 28] width 17 height 12
click at [1406, 113] on div "Gerir eventos" at bounding box center [1392, 111] width 138 height 37
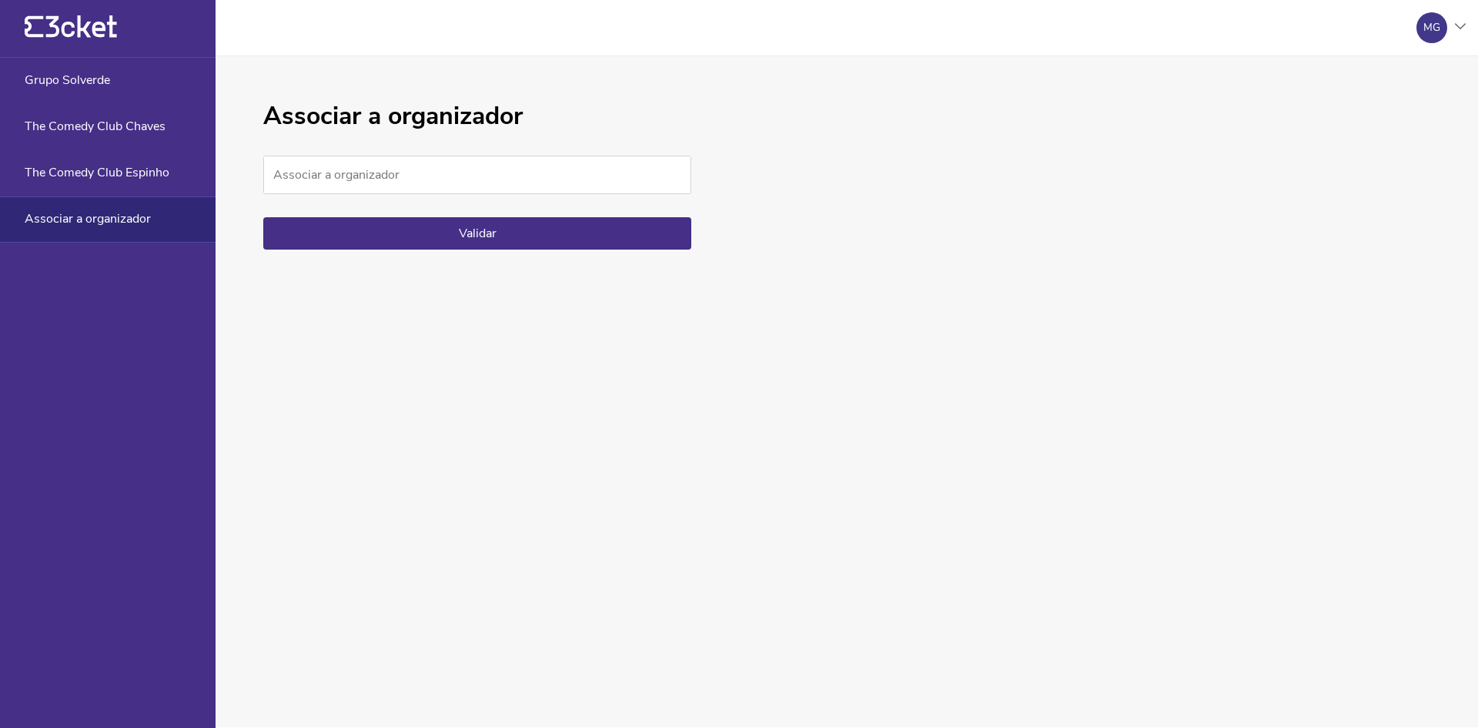
click at [1432, 28] on div "MG" at bounding box center [1432, 28] width 17 height 12
click at [42, 20] on icon "{' '}" at bounding box center [71, 26] width 92 height 23
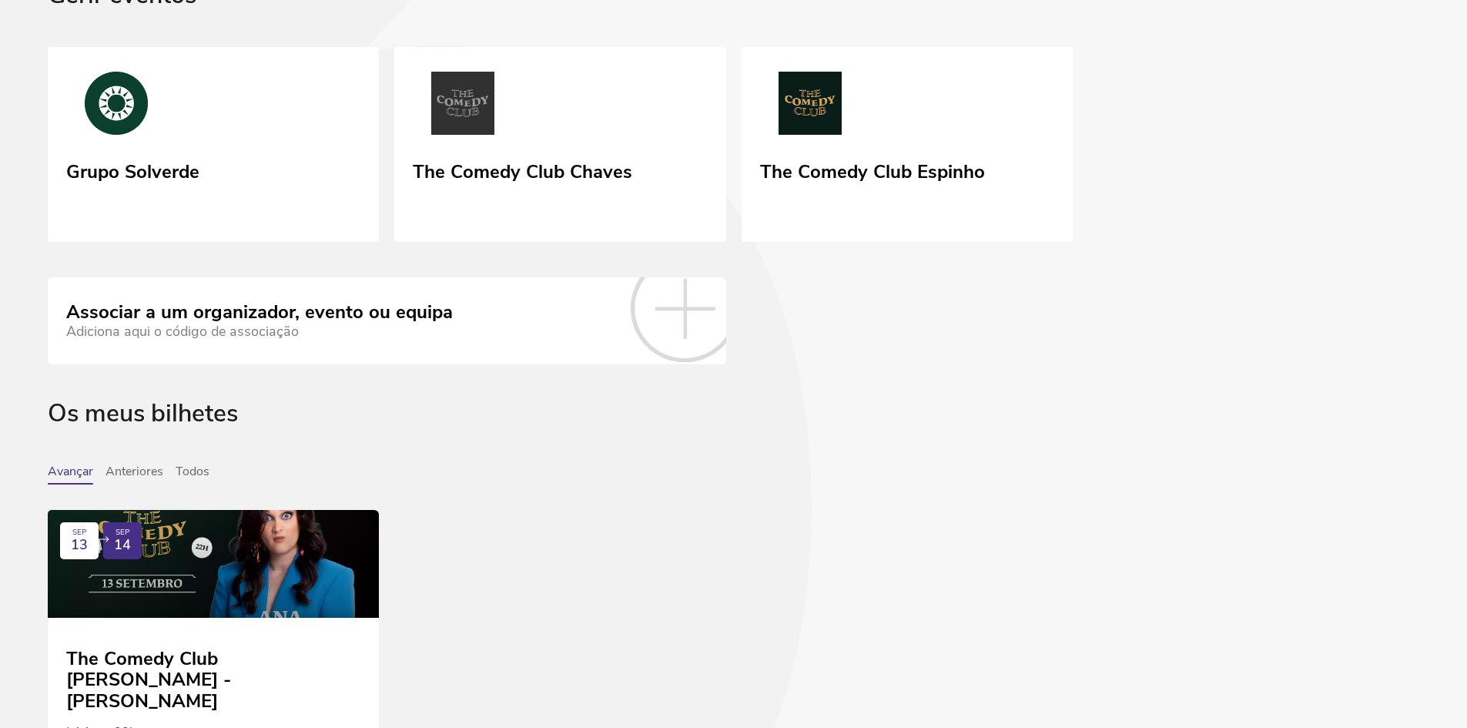
scroll to position [229, 0]
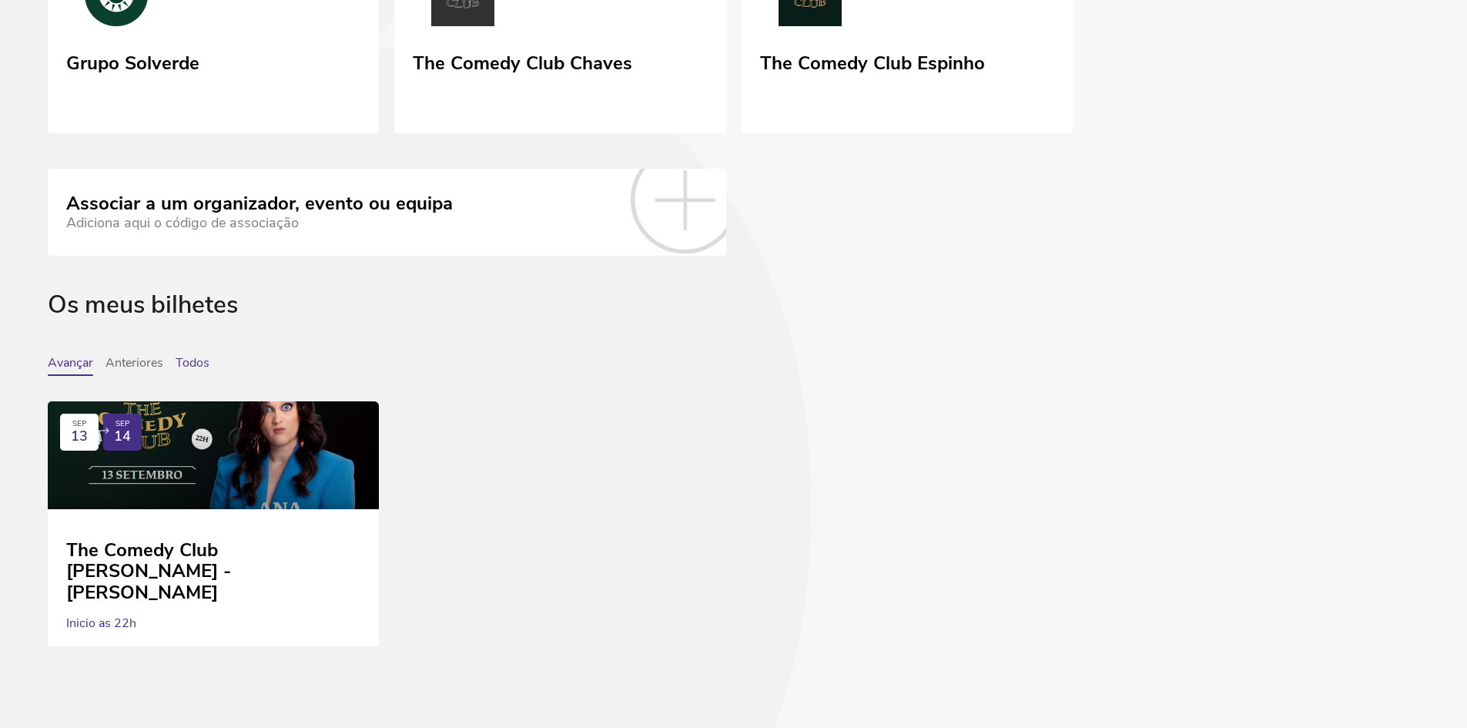
click at [180, 360] on button "Todos" at bounding box center [193, 366] width 34 height 20
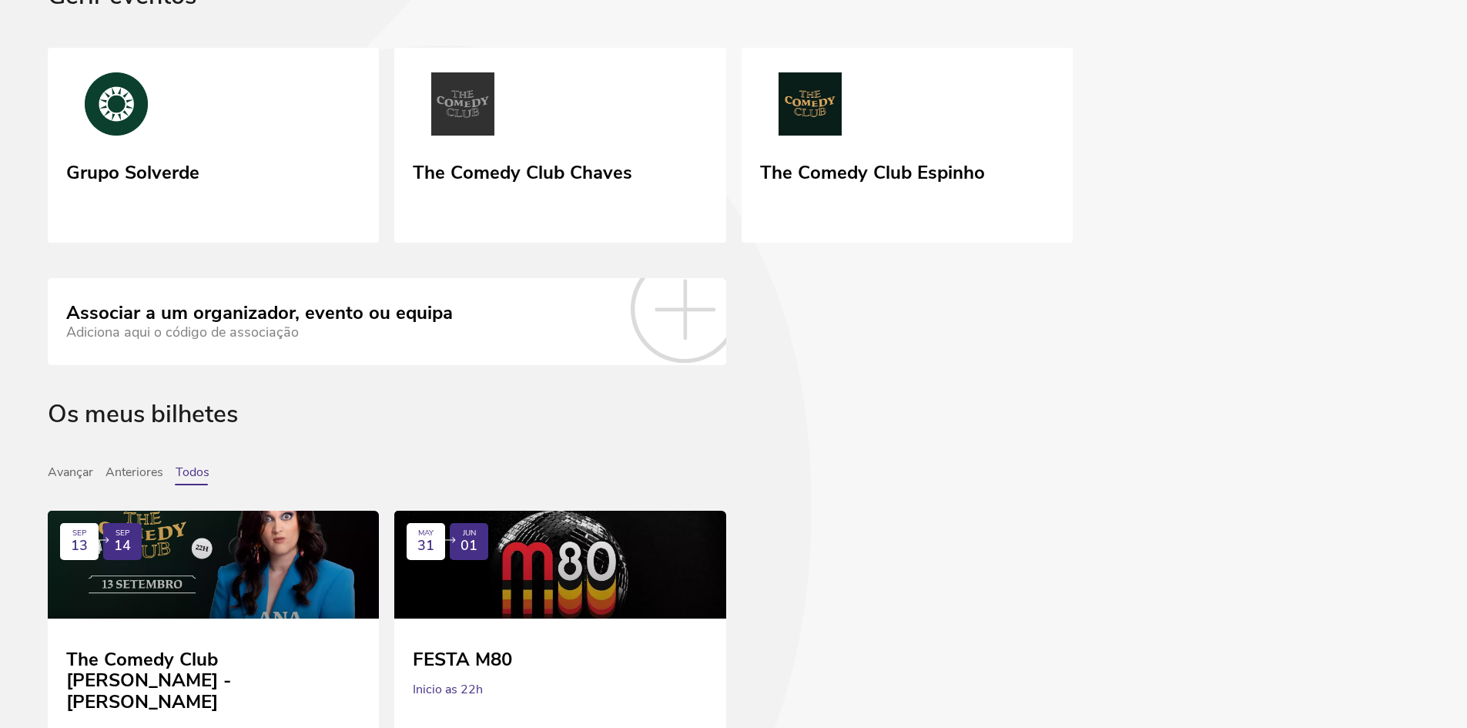
scroll to position [0, 0]
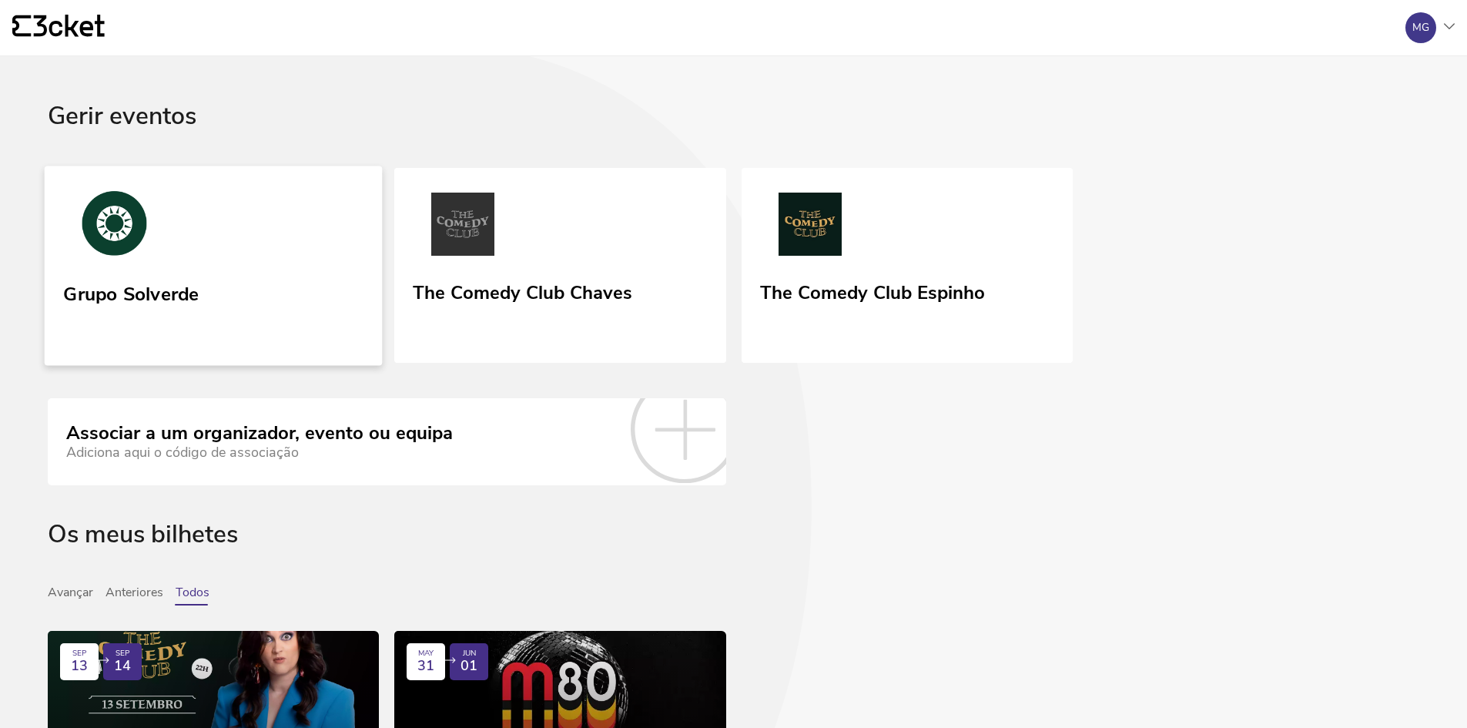
click at [278, 255] on link "Grupo Solverde" at bounding box center [214, 265] width 338 height 199
